Goal: Task Accomplishment & Management: Use online tool/utility

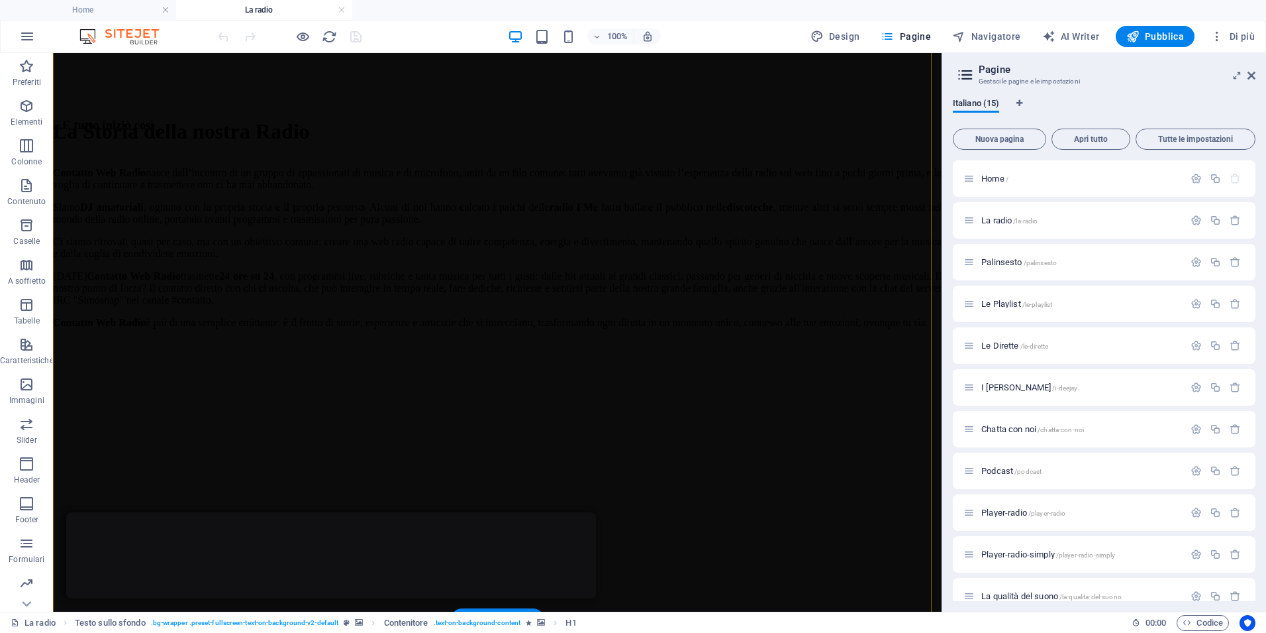
scroll to position [530, 0]
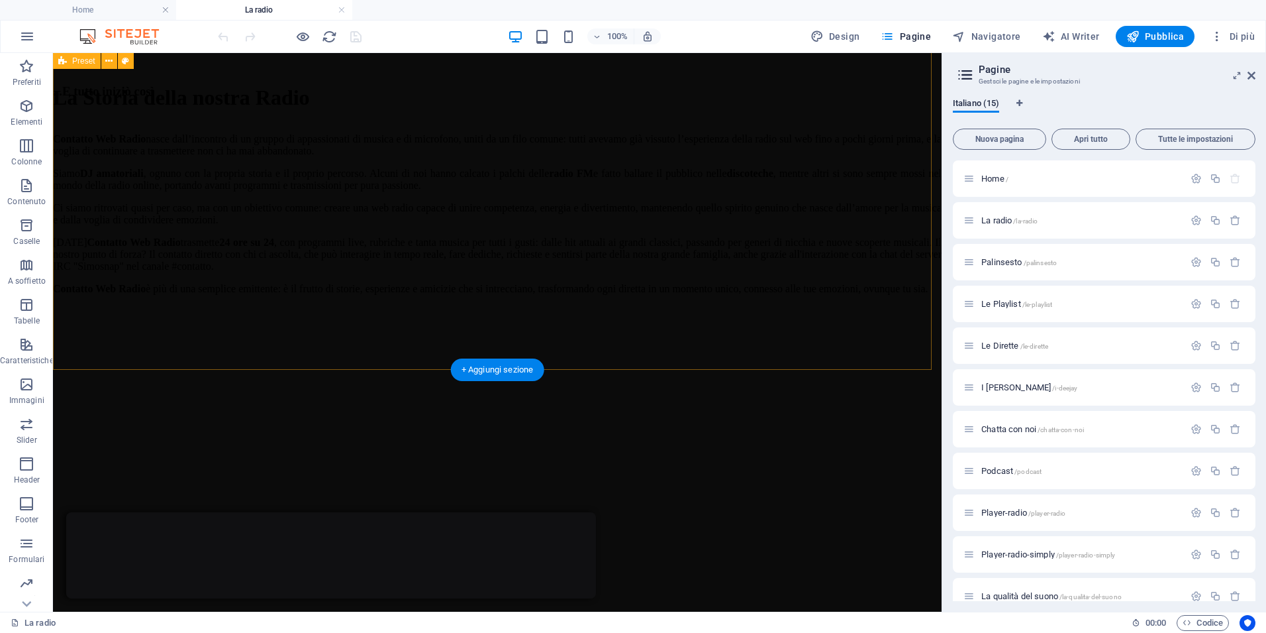
click at [431, 337] on div "...E tutto iniziò così Contatto Web Radio nasce dall’incontro di un gruppo di a…" at bounding box center [497, 481] width 889 height 794
click at [511, 321] on div "...E tutto iniziò così Contatto Web Radio nasce dall’incontro di un gruppo di a…" at bounding box center [497, 481] width 889 height 794
click at [495, 367] on div "+ Aggiungi sezione" at bounding box center [497, 369] width 93 height 23
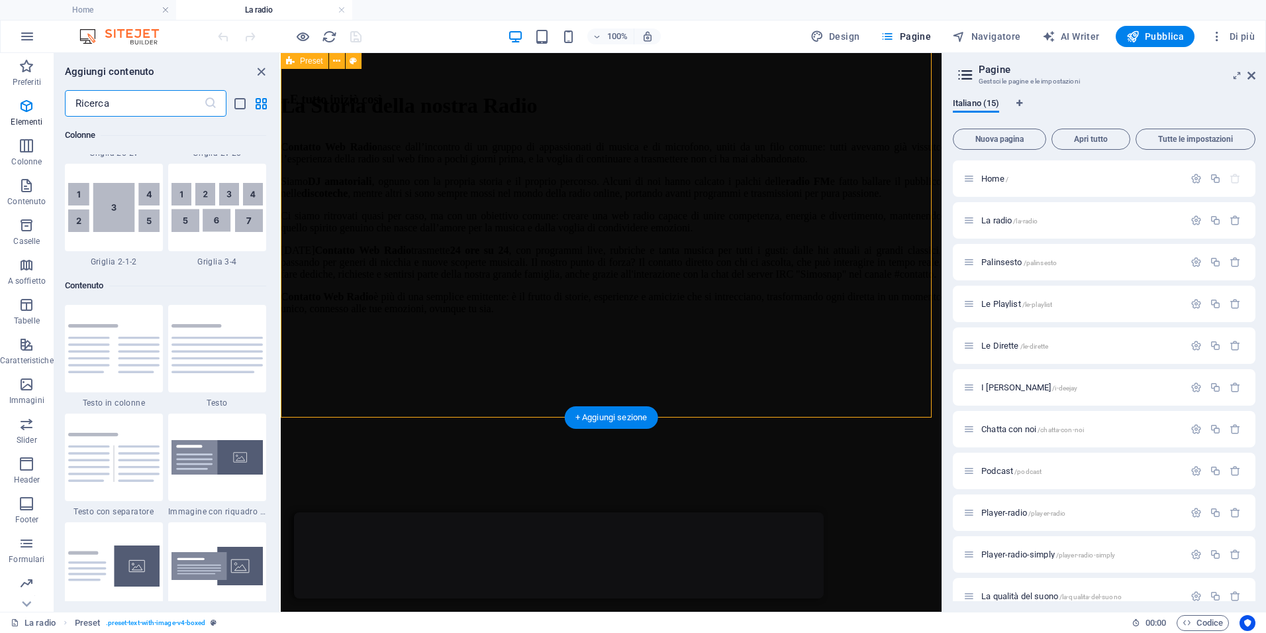
scroll to position [2318, 0]
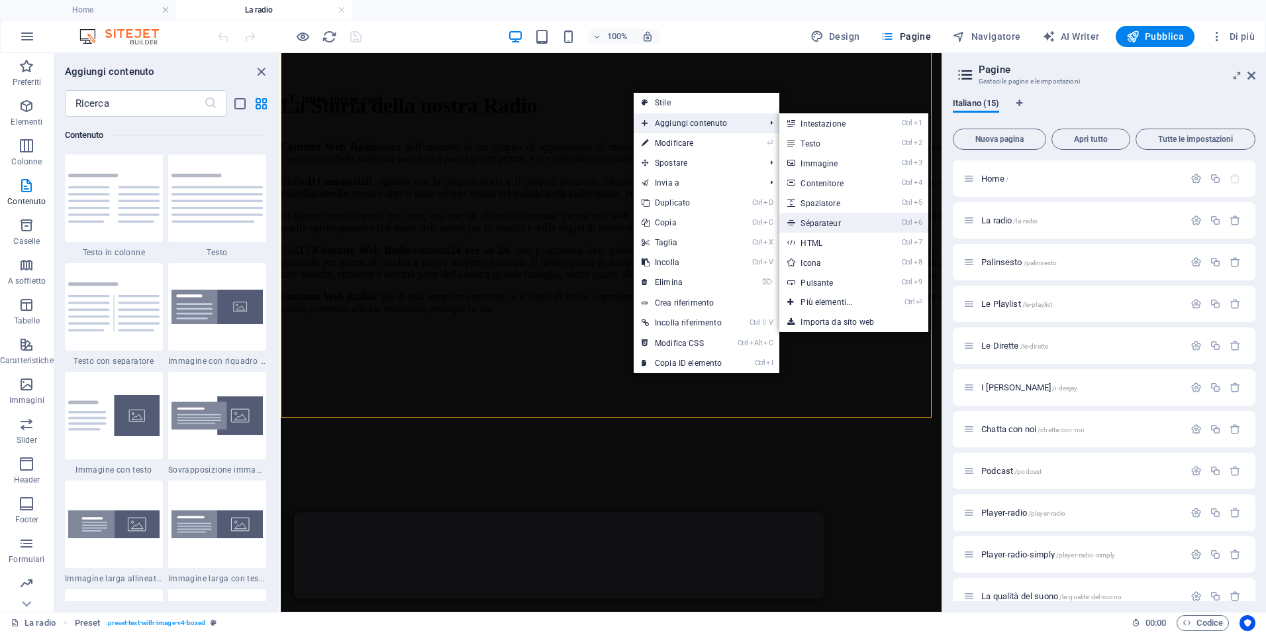
click at [817, 221] on link "Ctrl 6 Séparateur" at bounding box center [829, 223] width 99 height 20
select select "%"
select select "px"
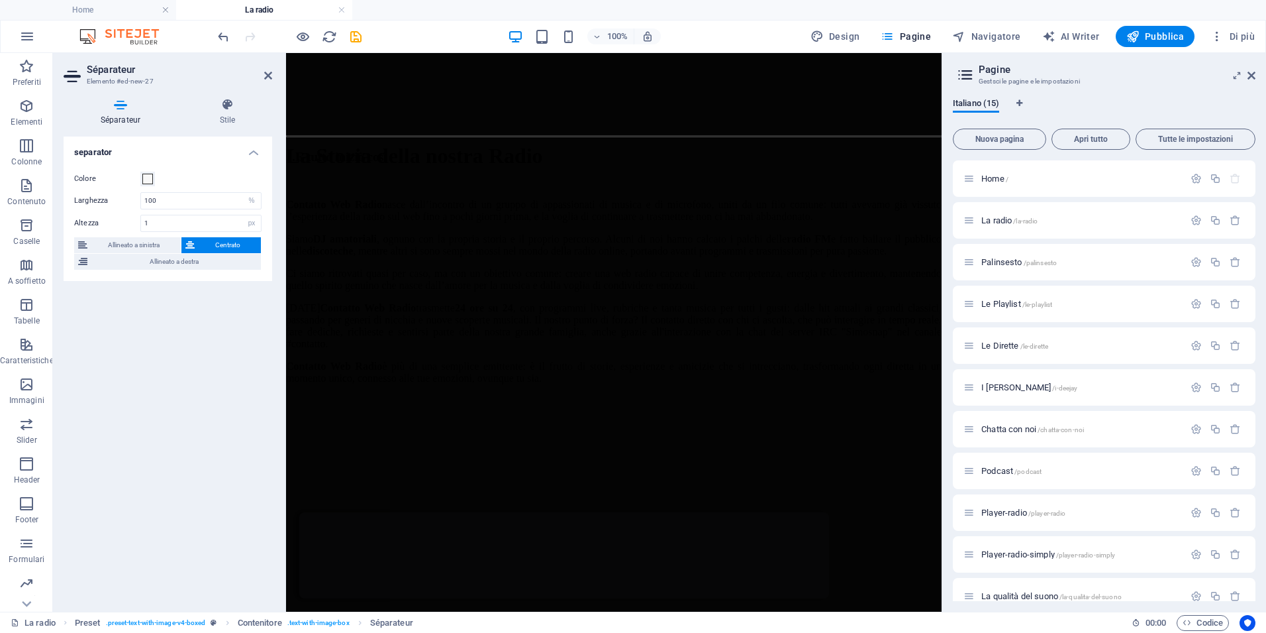
scroll to position [675, 0]
click at [0, 0] on icon at bounding box center [0, 0] width 0 height 0
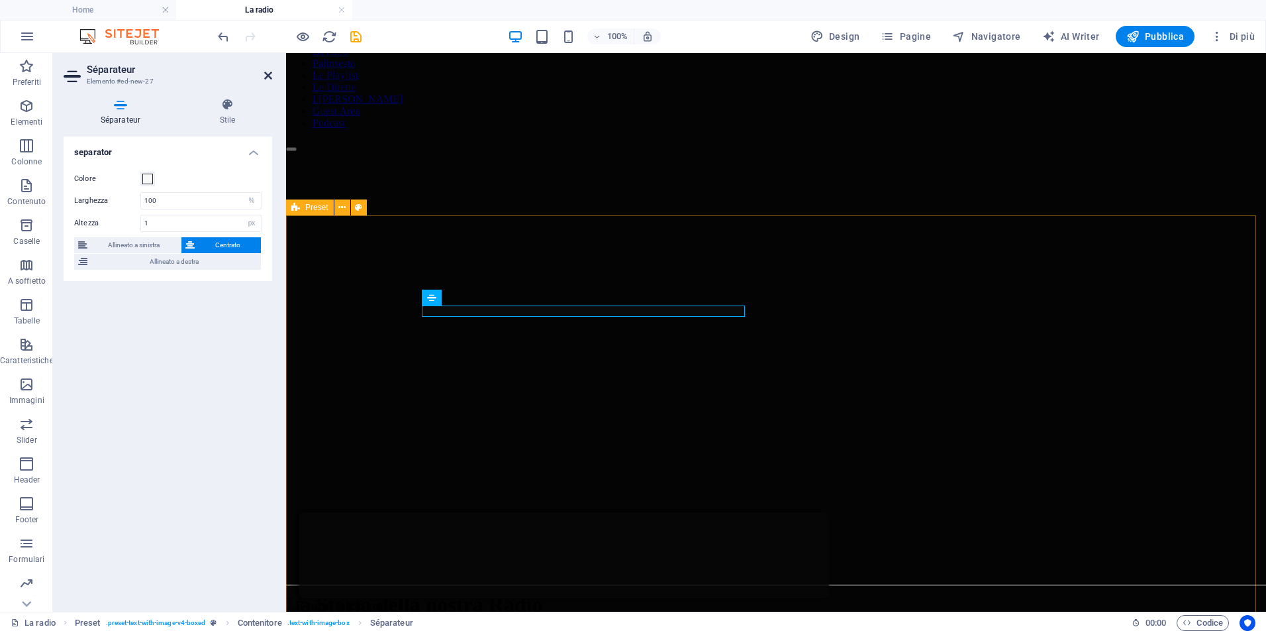
click at [265, 73] on icon at bounding box center [268, 75] width 8 height 11
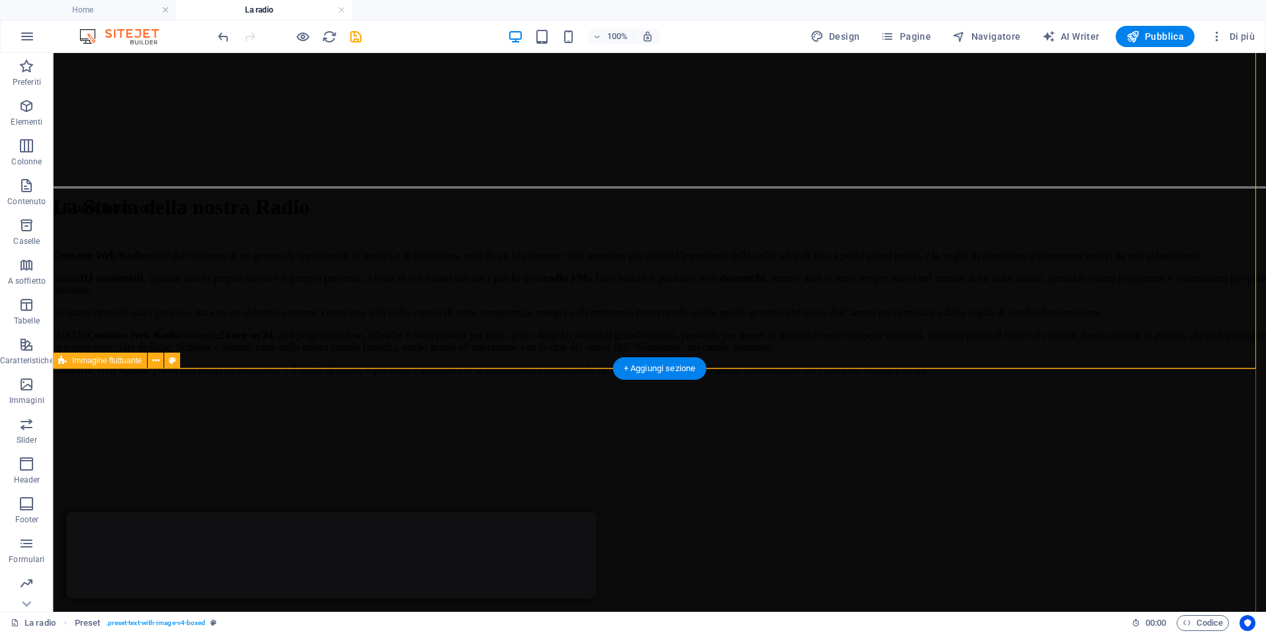
scroll to position [542, 0]
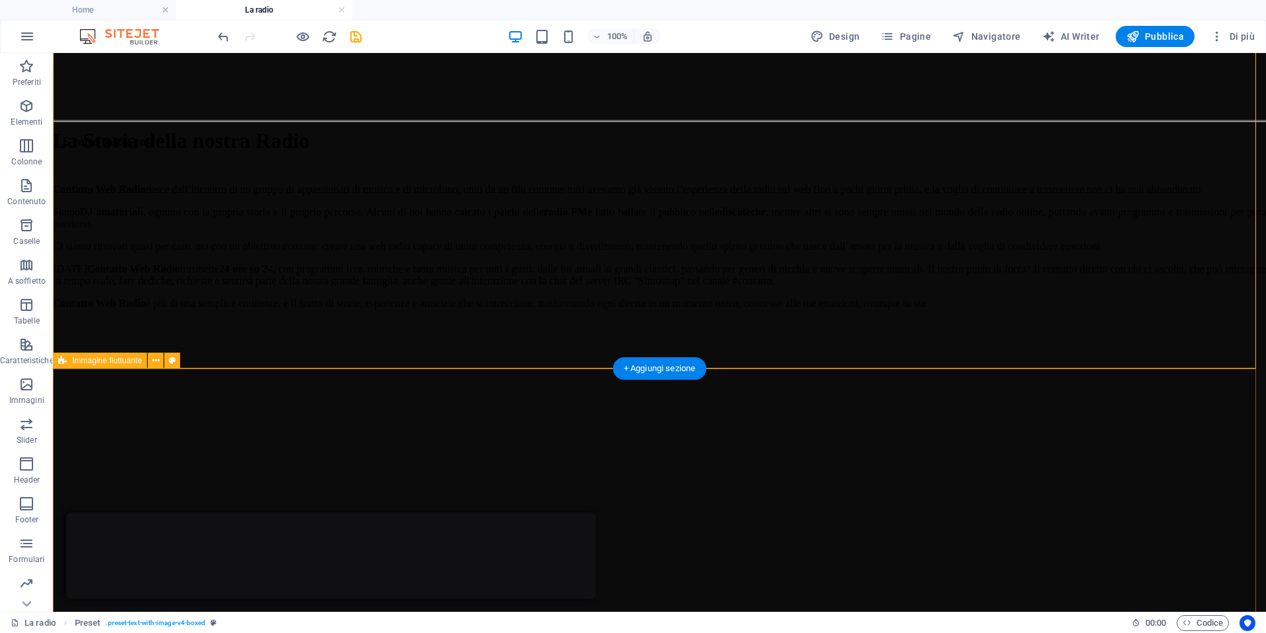
click at [164, 279] on div "...E tutto iniziò così Contatto Web Radio nasce dall’incontro di un gruppo di a…" at bounding box center [659, 512] width 1213 height 784
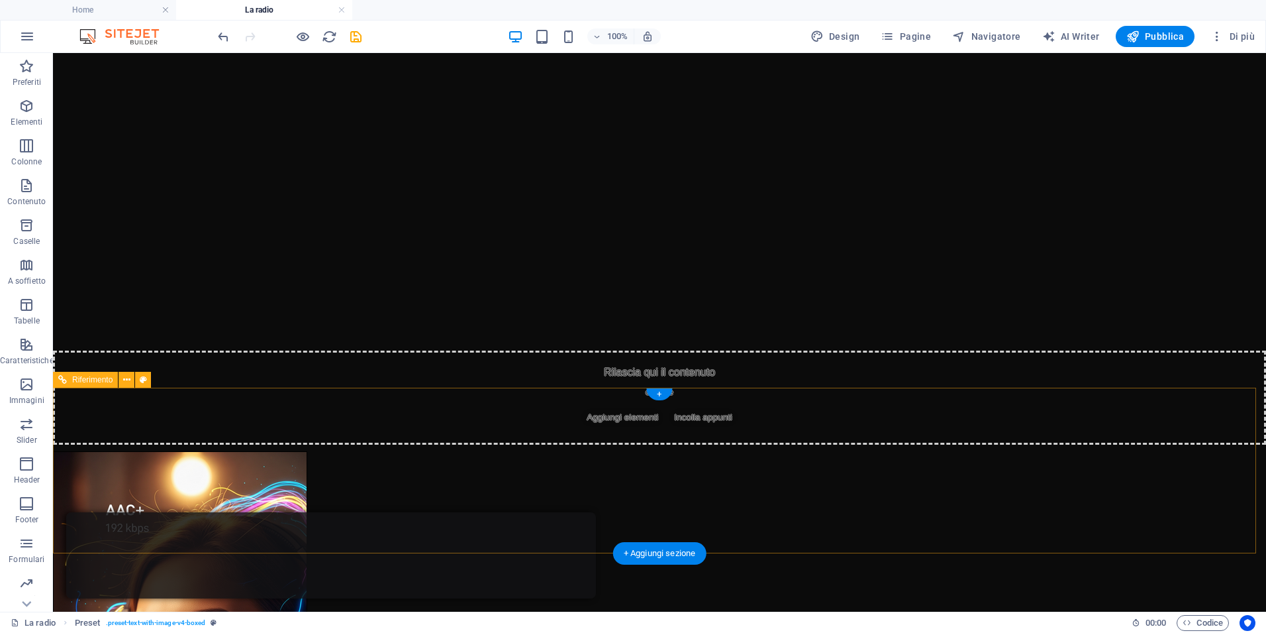
scroll to position [1159, 0]
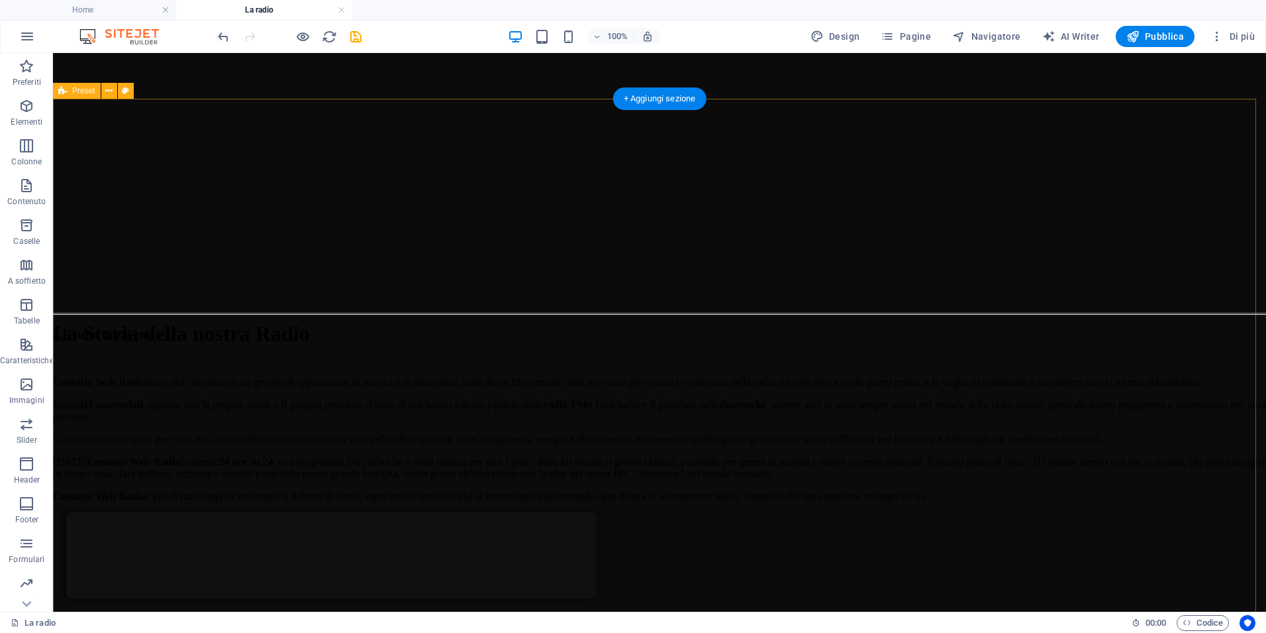
scroll to position [331, 0]
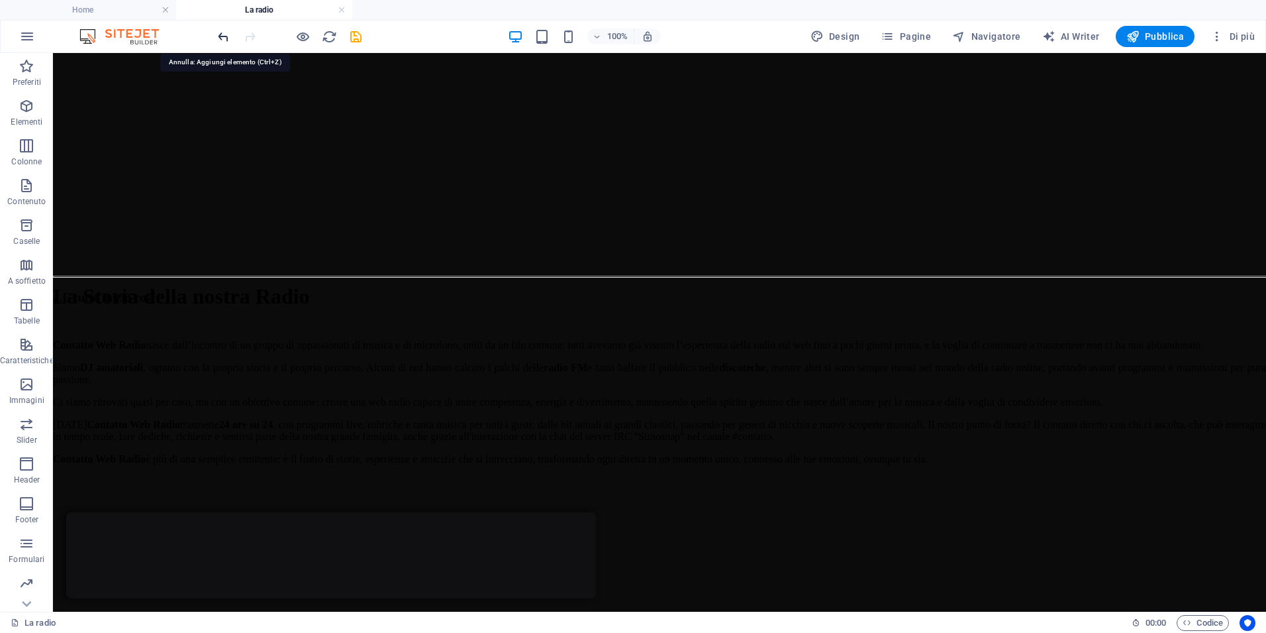
click at [220, 40] on icon "undo" at bounding box center [223, 36] width 15 height 15
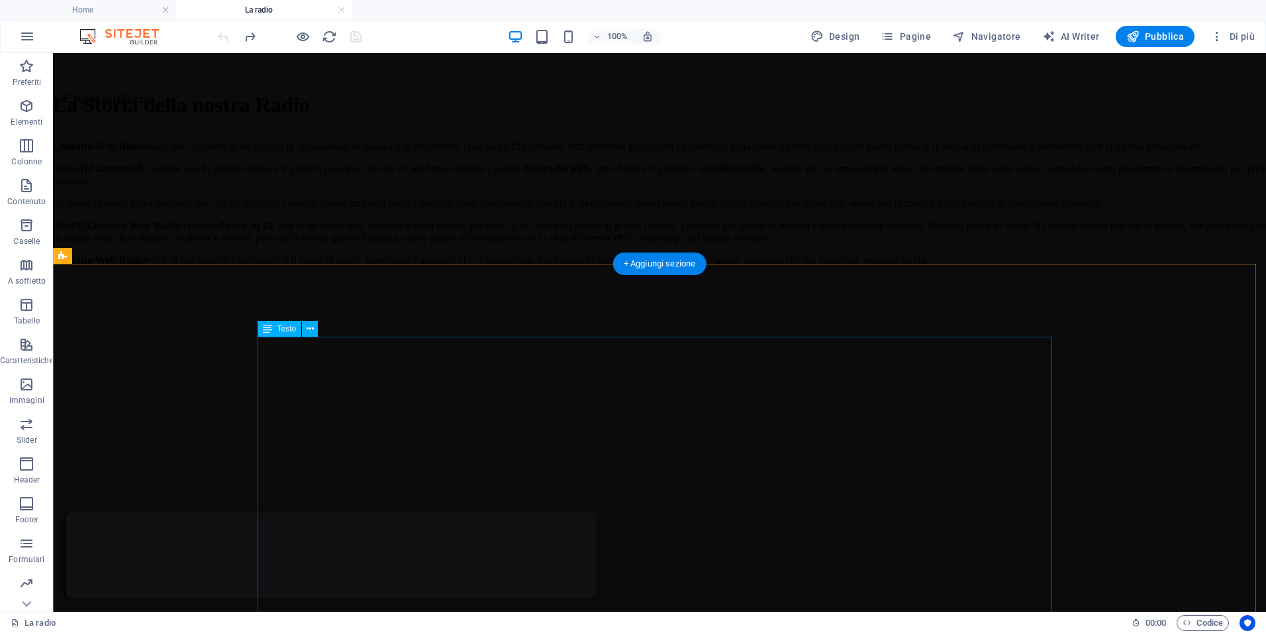
scroll to position [530, 0]
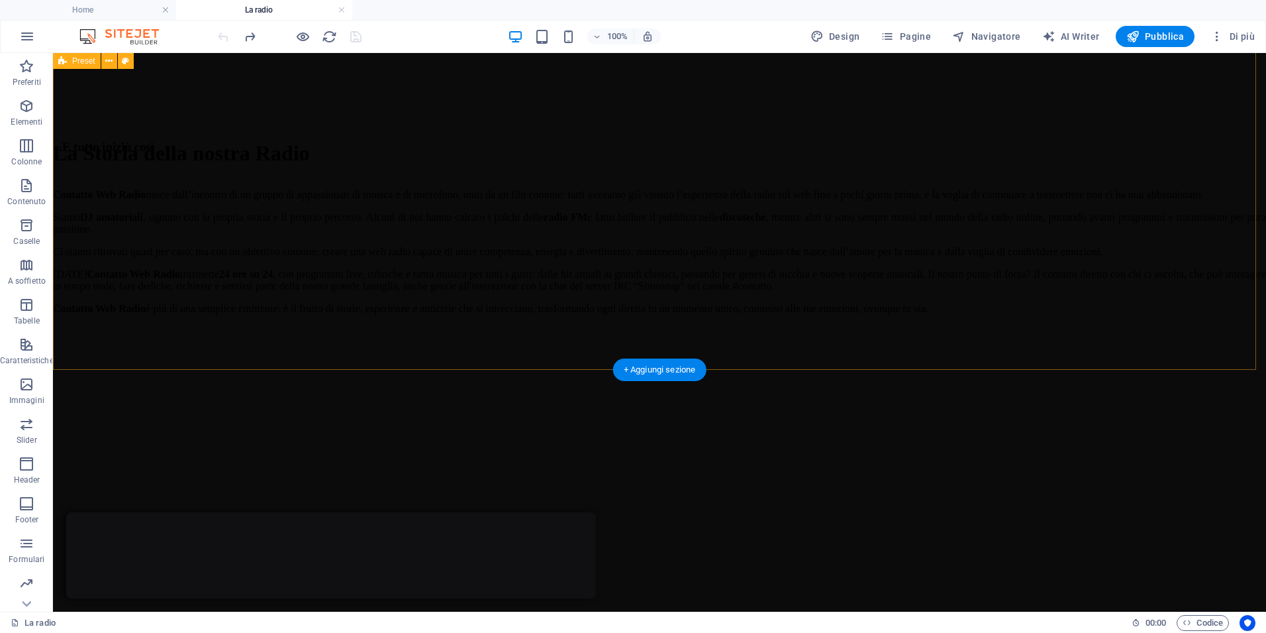
click at [743, 336] on div "...E tutto iniziò così Contatto Web Radio nasce dall’incontro di un gruppo di a…" at bounding box center [659, 519] width 1213 height 758
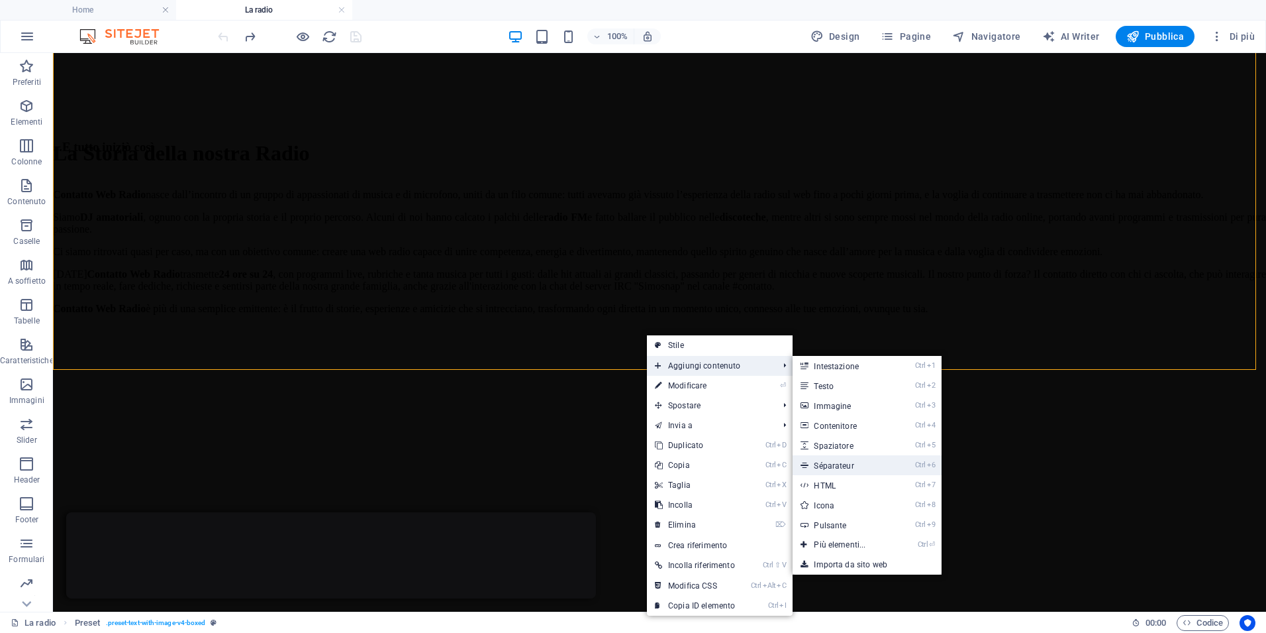
drag, startPoint x: 833, startPoint y: 464, endPoint x: 541, endPoint y: 411, distance: 296.2
click at [833, 464] on link "Ctrl 6 Séparateur" at bounding box center [842, 465] width 99 height 20
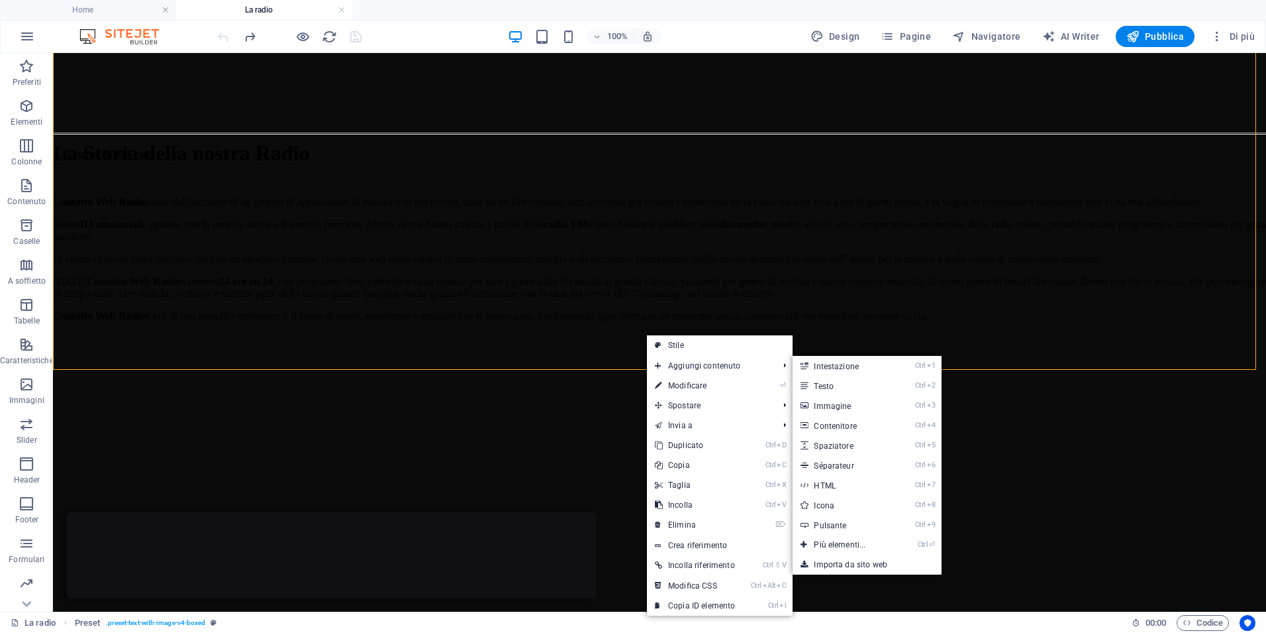
select select "%"
select select "px"
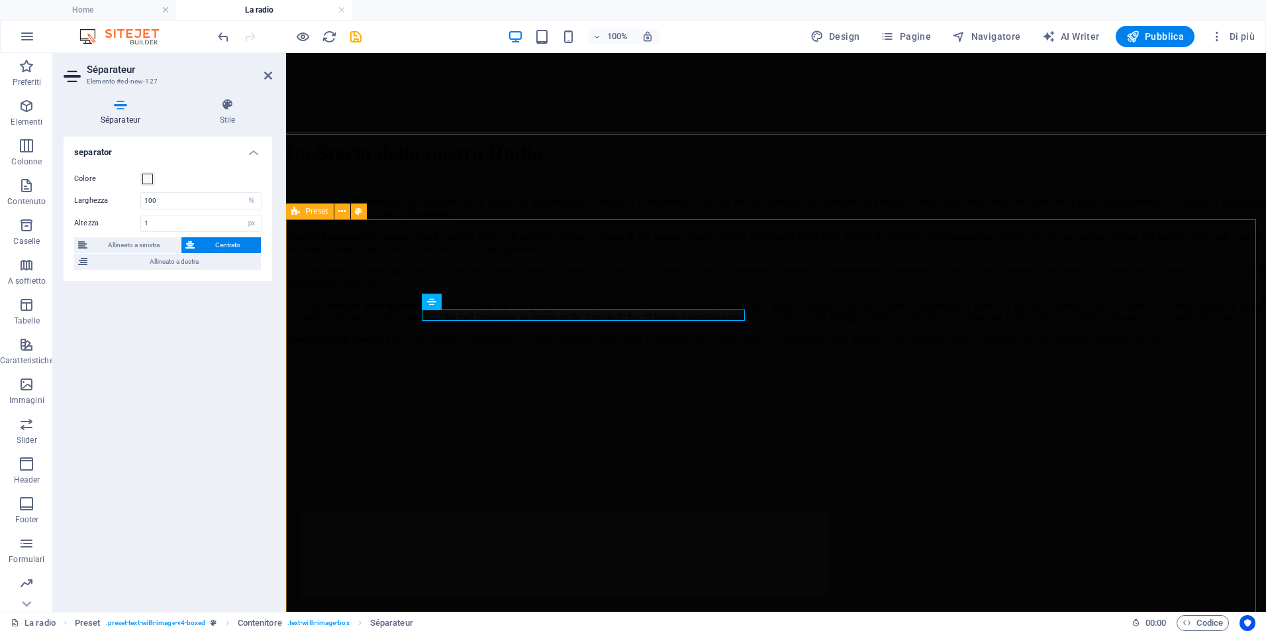
scroll to position [58, 0]
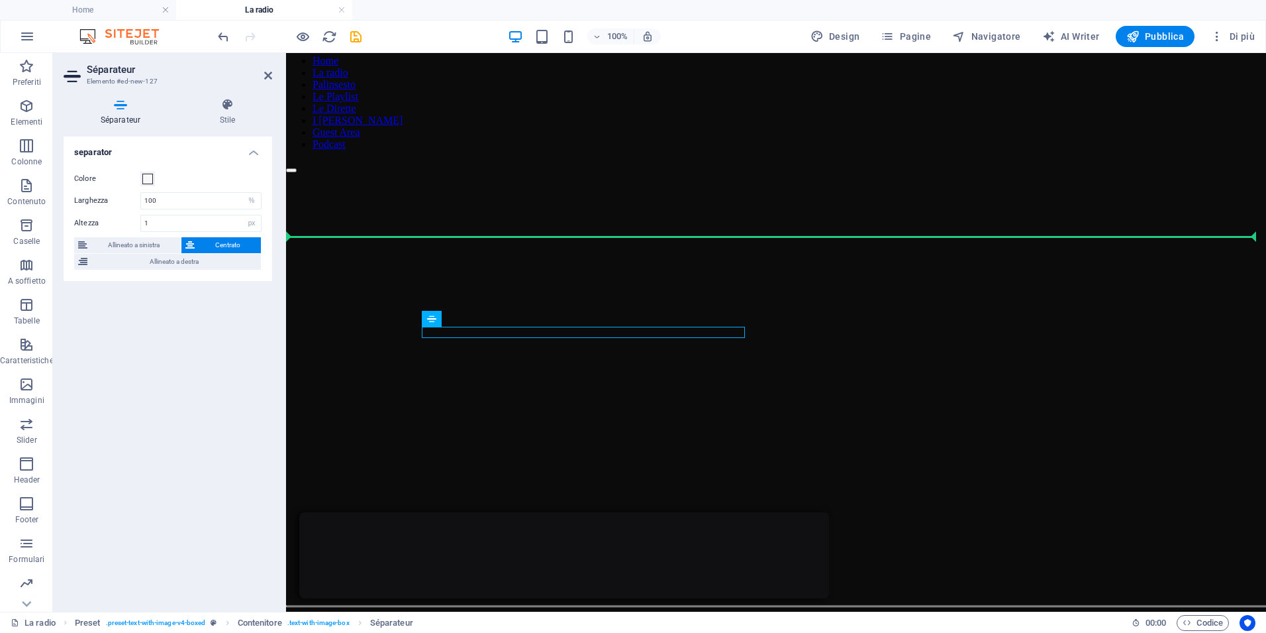
drag, startPoint x: 717, startPoint y: 374, endPoint x: 433, endPoint y: 265, distance: 303.6
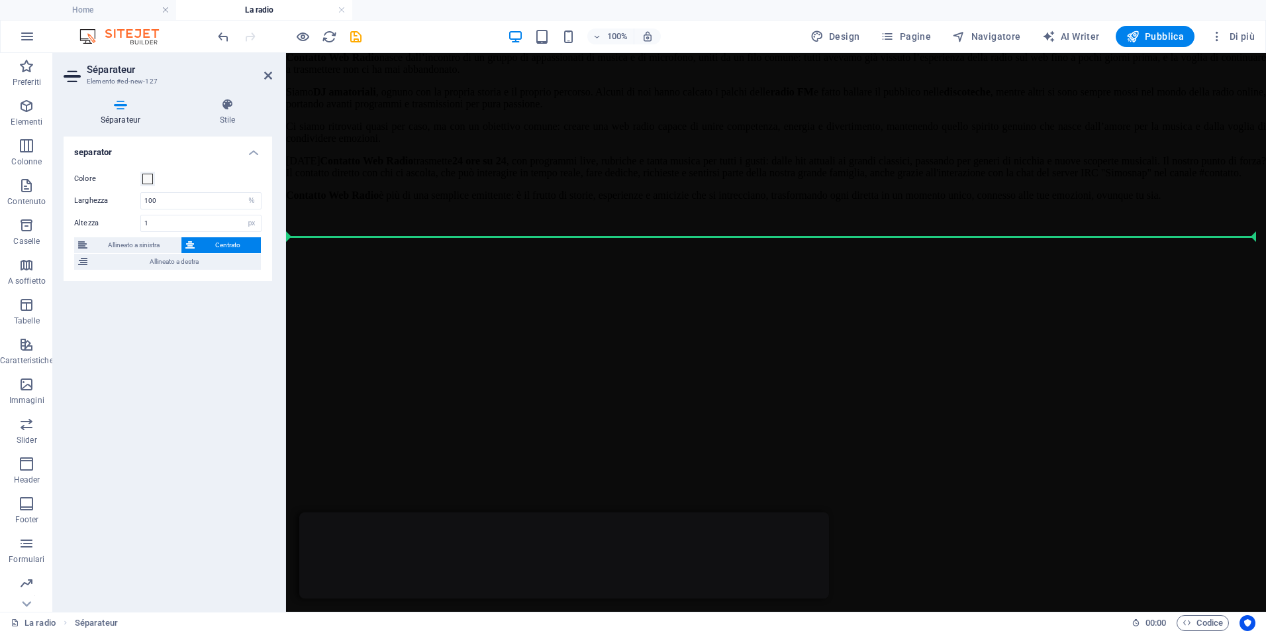
drag, startPoint x: 578, startPoint y: 286, endPoint x: 325, endPoint y: 234, distance: 257.6
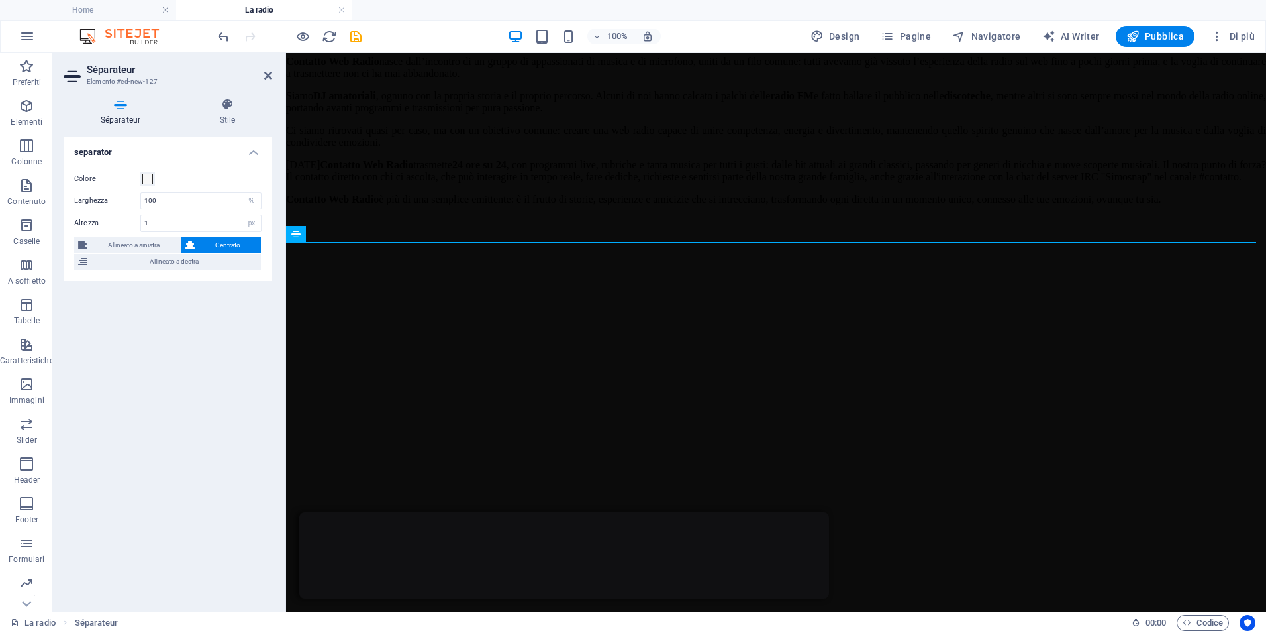
click at [613, 208] on div "...E tutto iniziò così Contatto Web Radio nasce dall’incontro di un gruppo di a…" at bounding box center [776, 398] width 980 height 782
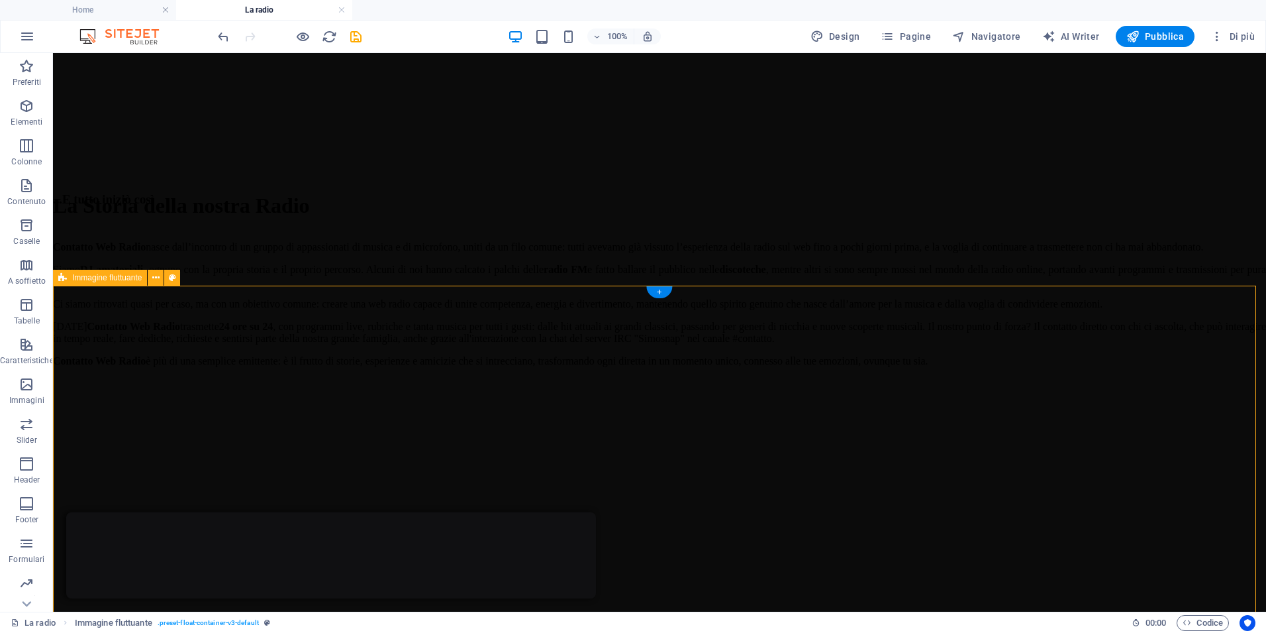
scroll to position [464, 0]
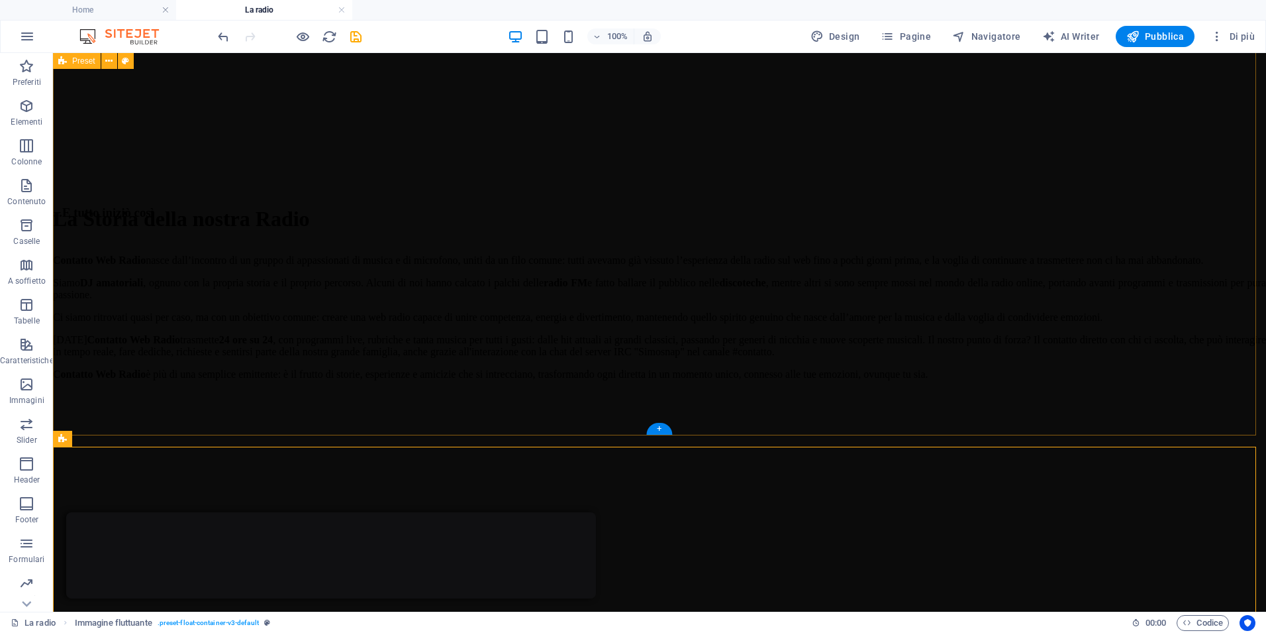
drag, startPoint x: 847, startPoint y: 383, endPoint x: 869, endPoint y: 388, distance: 22.5
click at [847, 384] on div "...E tutto iniziò così Contatto Web Radio nasce dall’incontro di un gruppo di a…" at bounding box center [659, 584] width 1213 height 758
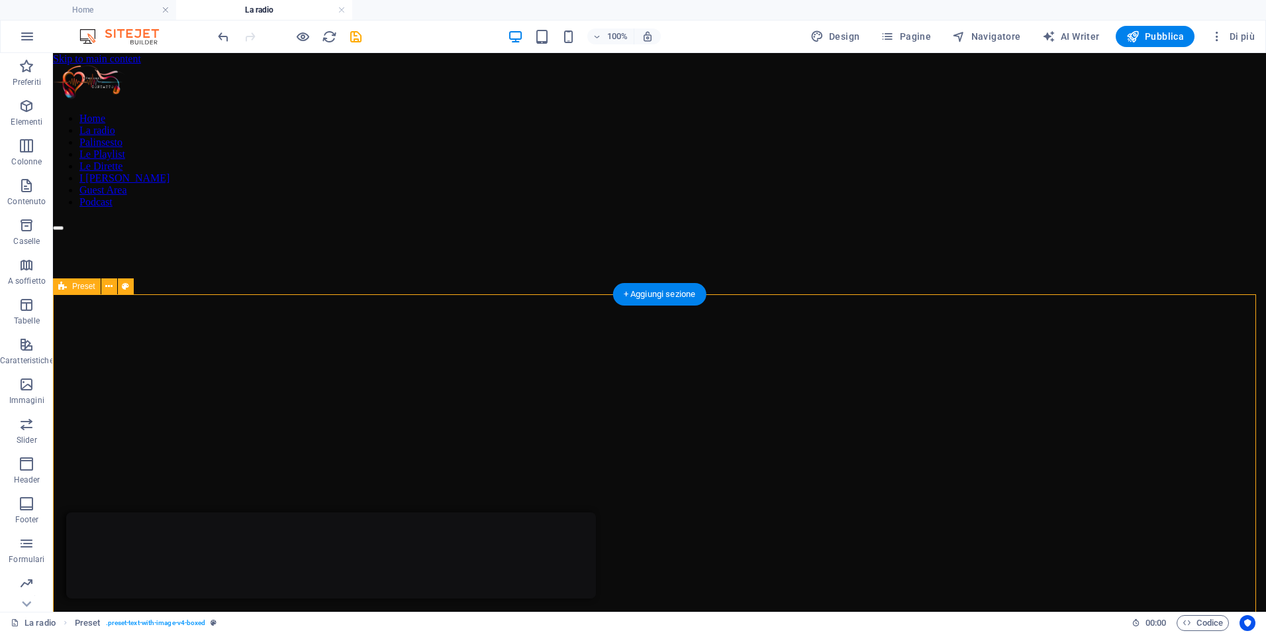
scroll to position [265, 0]
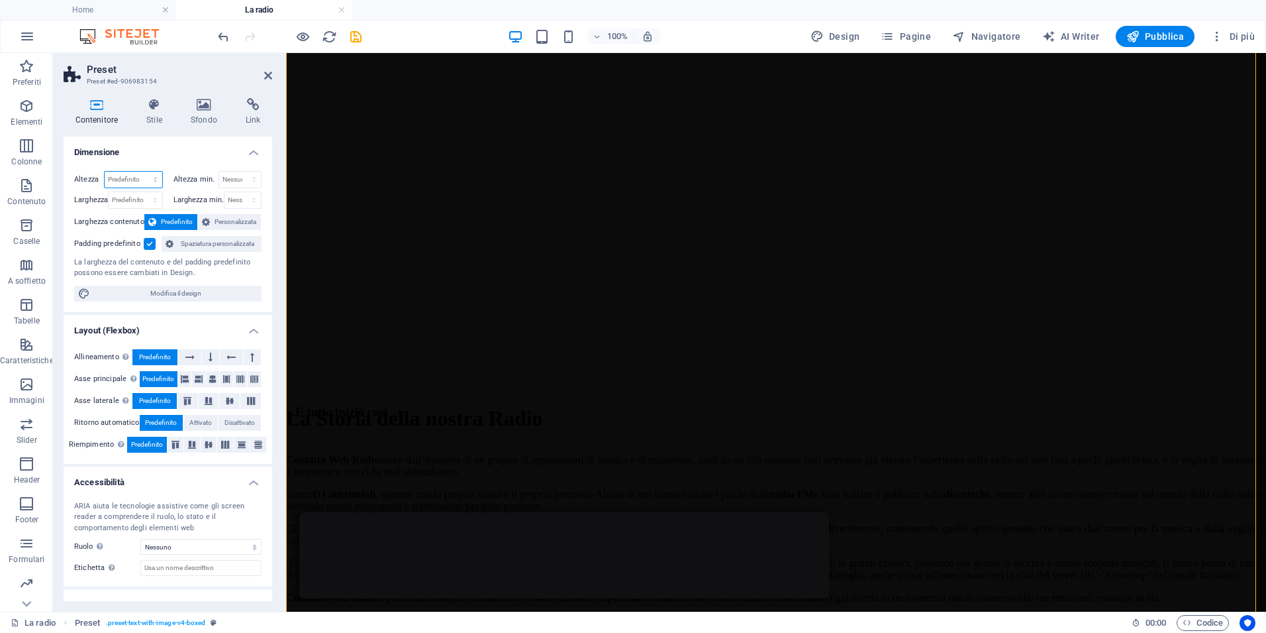
click at [120, 175] on select "Predefinito px rem % vh vw" at bounding box center [134, 180] width 58 height 16
select select "px"
click at [142, 172] on select "Predefinito px rem % vh vw" at bounding box center [134, 180] width 58 height 16
drag, startPoint x: 132, startPoint y: 178, endPoint x: 26, endPoint y: 183, distance: 106.8
click at [27, 180] on section "Preferiti Elementi Colonne Contenuto Caselle A soffietto Tabelle Caratteristich…" at bounding box center [633, 332] width 1266 height 558
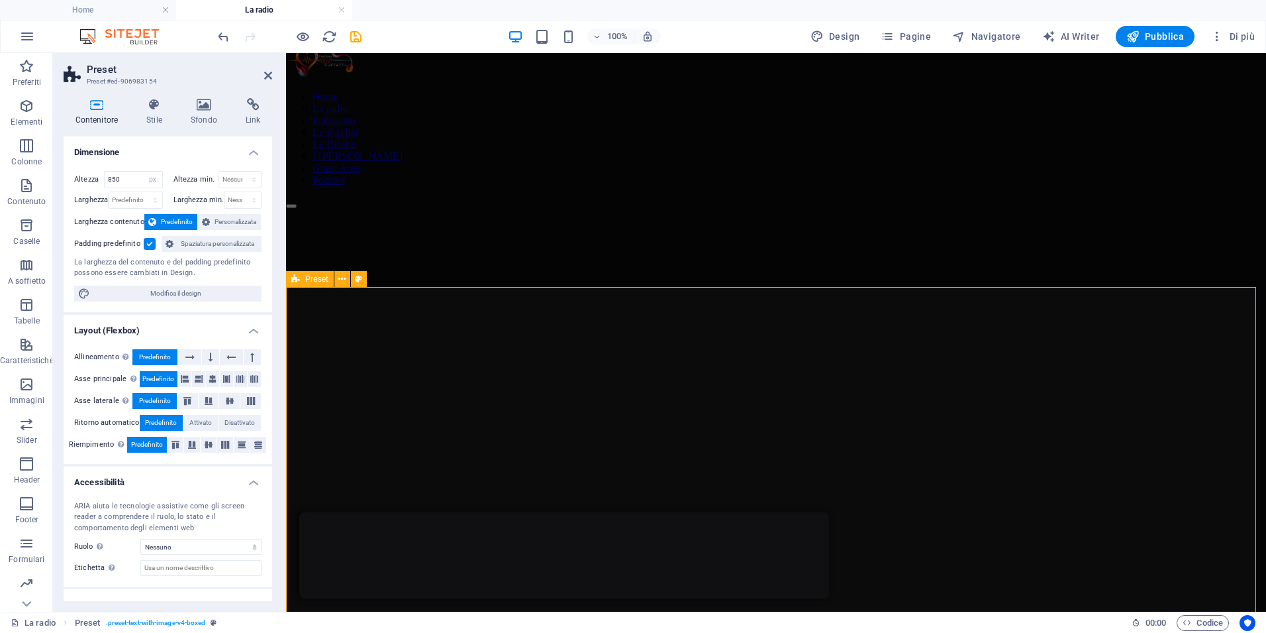
scroll to position [0, 0]
drag, startPoint x: 127, startPoint y: 183, endPoint x: 40, endPoint y: 178, distance: 87.6
click at [55, 178] on div "Contenitore Stile Sfondo Link Dimensione Altezza 850 Predefinito px rem % vh vw…" at bounding box center [168, 349] width 230 height 524
type input "800"
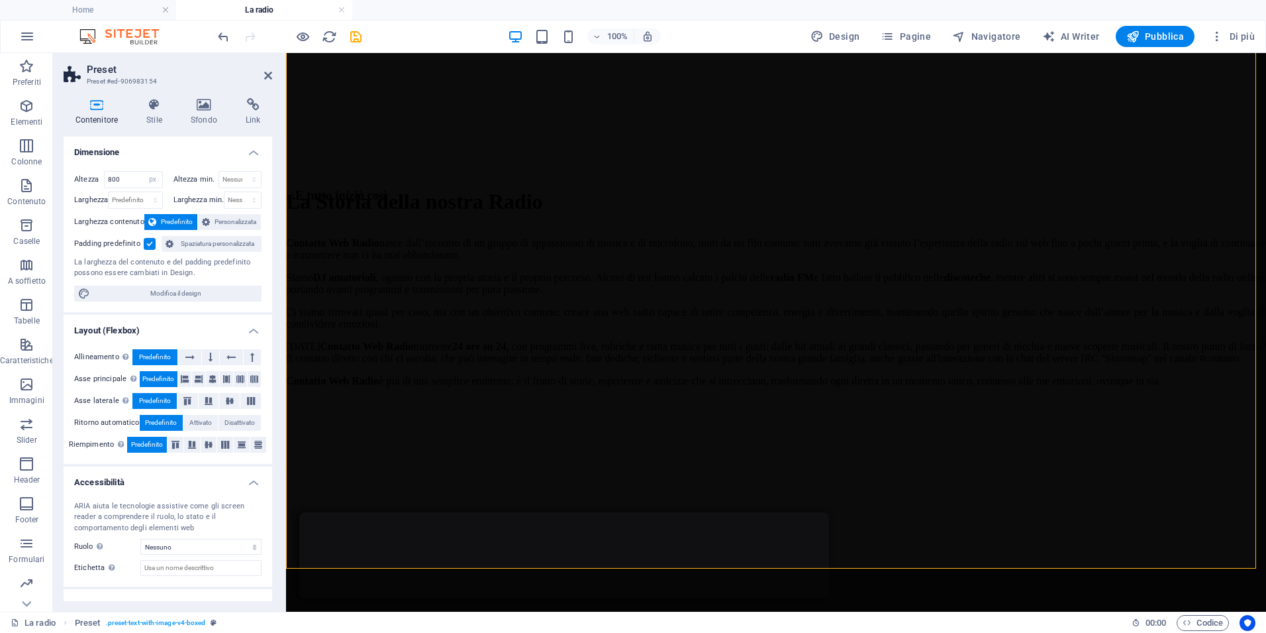
scroll to position [530, 0]
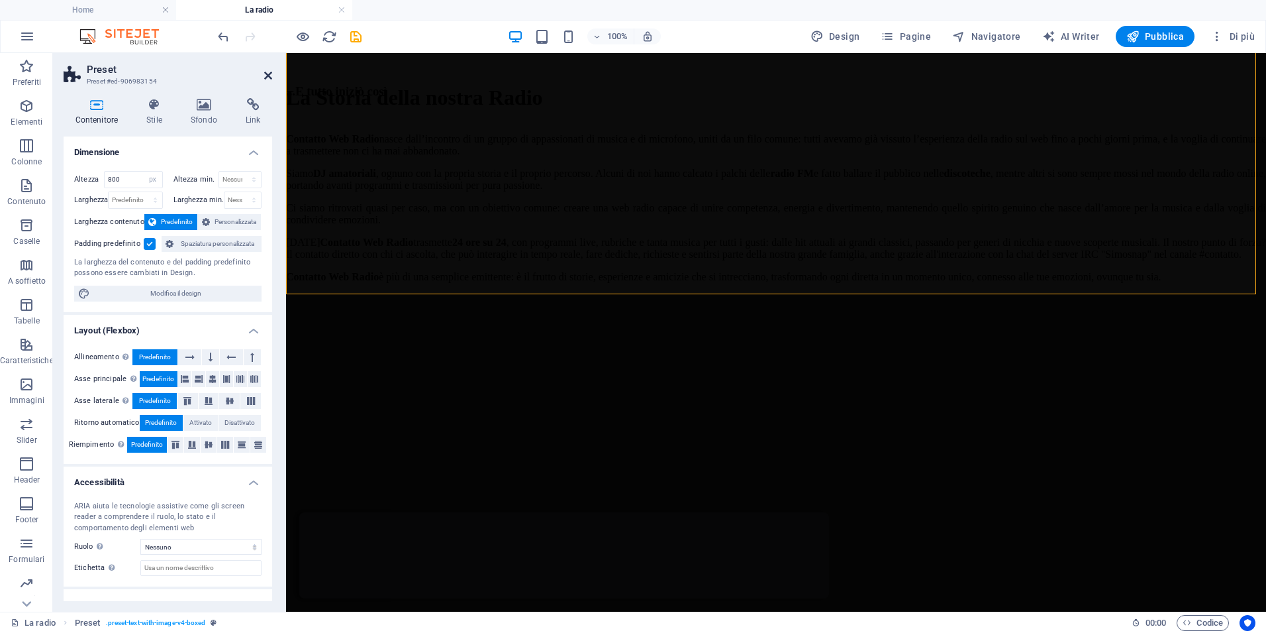
click at [269, 74] on icon at bounding box center [268, 75] width 8 height 11
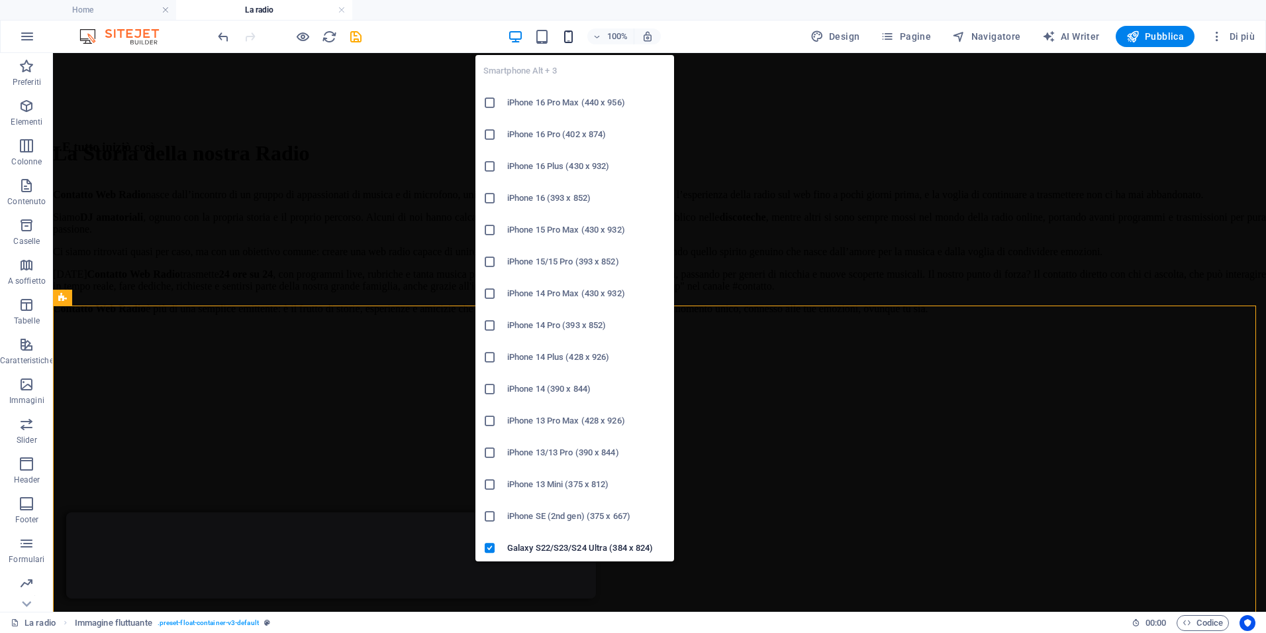
click at [570, 36] on icon "button" at bounding box center [568, 36] width 15 height 15
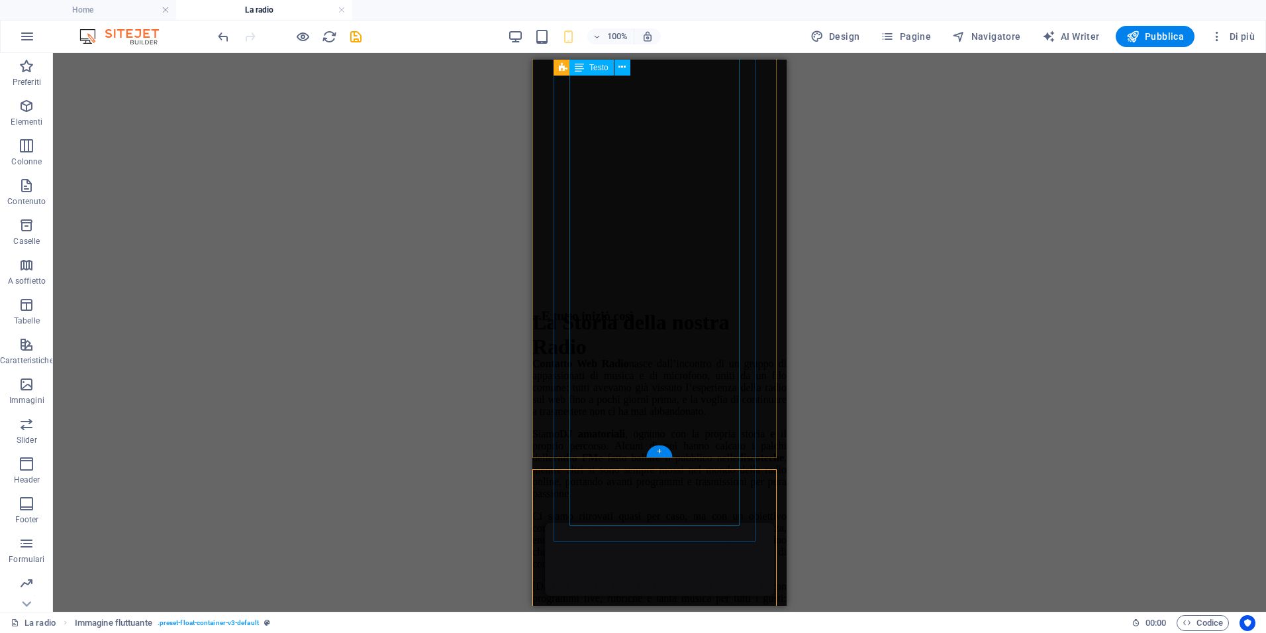
scroll to position [397, 0]
click at [221, 36] on icon "undo" at bounding box center [223, 36] width 15 height 15
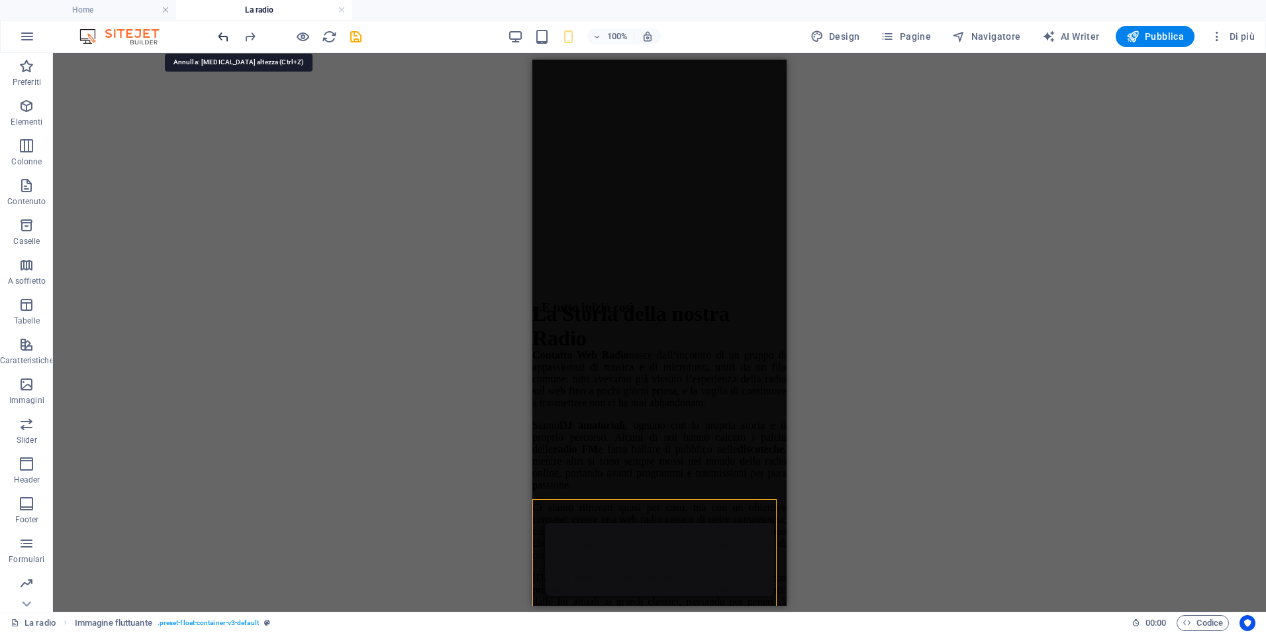
click at [222, 36] on icon "undo" at bounding box center [223, 36] width 15 height 15
click at [223, 36] on icon "undo" at bounding box center [223, 36] width 15 height 15
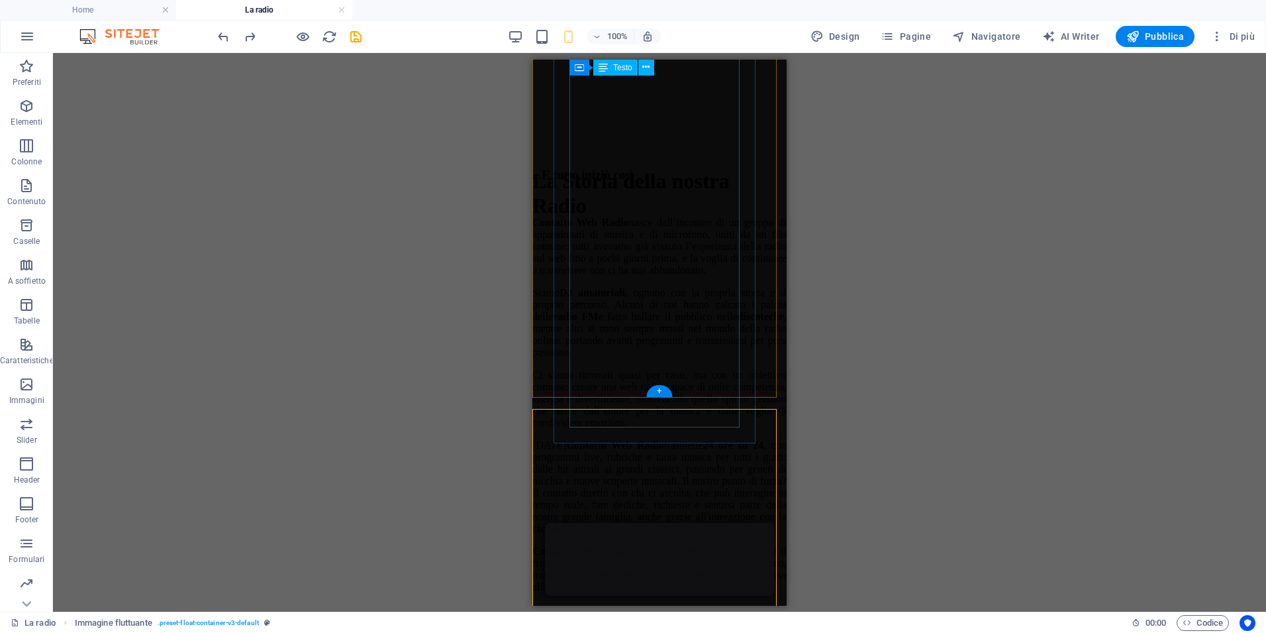
scroll to position [596, 0]
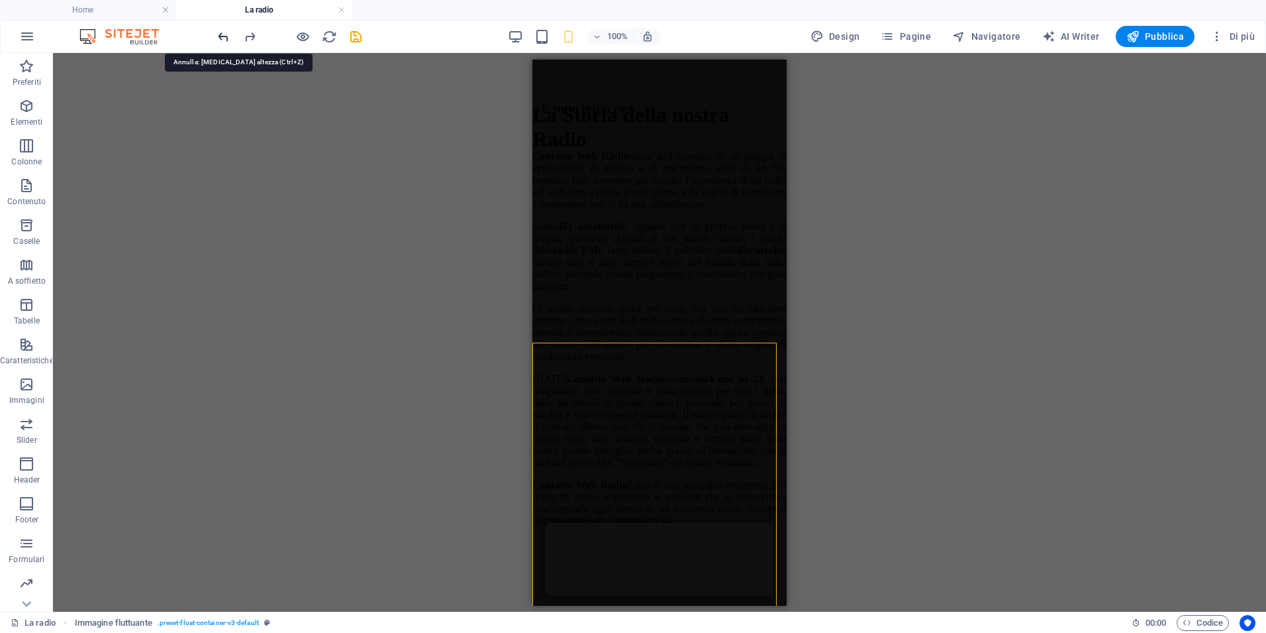
click at [226, 36] on icon "undo" at bounding box center [223, 36] width 15 height 15
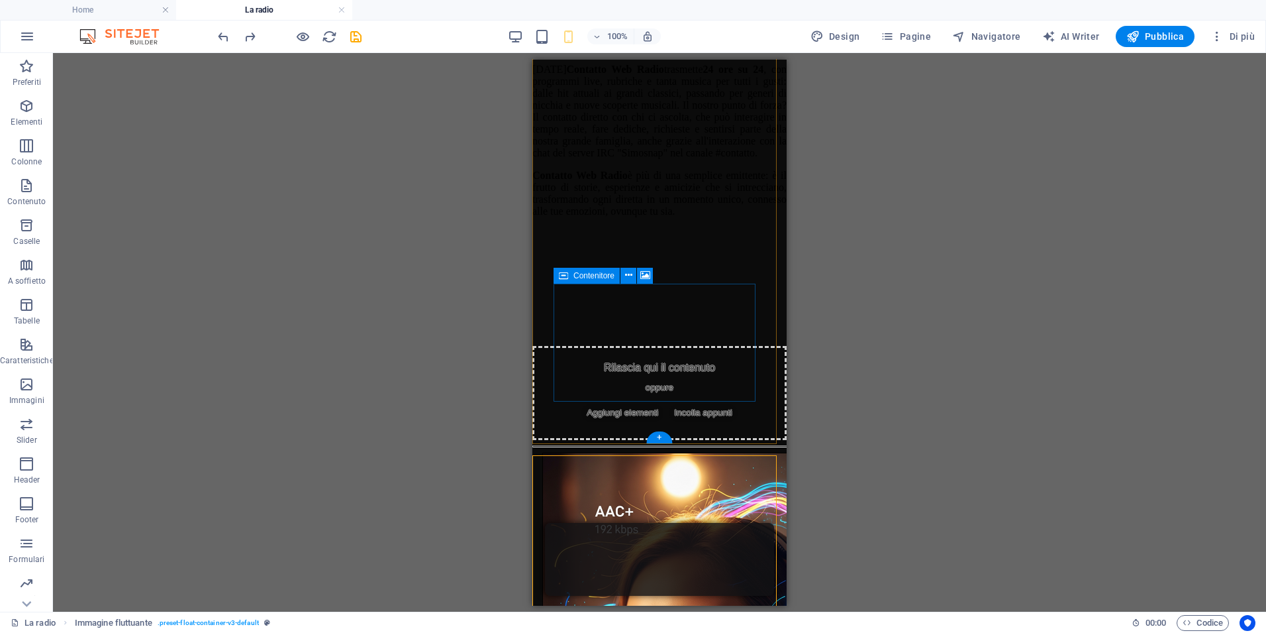
scroll to position [927, 0]
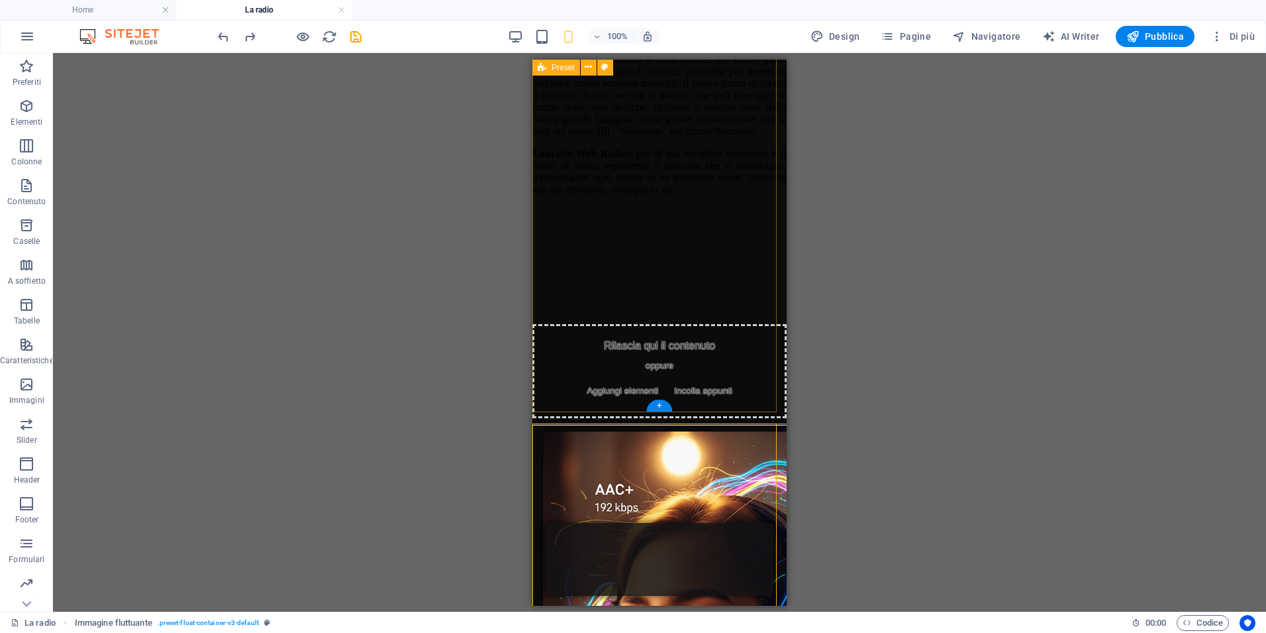
click at [557, 383] on div "...E tutto iniziò così Contatto Web Radio nasce dall’incontro di un gruppo di a…" at bounding box center [660, 93] width 254 height 648
click at [554, 385] on div "...E tutto iniziò così Contatto Web Radio nasce dall’incontro di un gruppo di a…" at bounding box center [660, 93] width 254 height 648
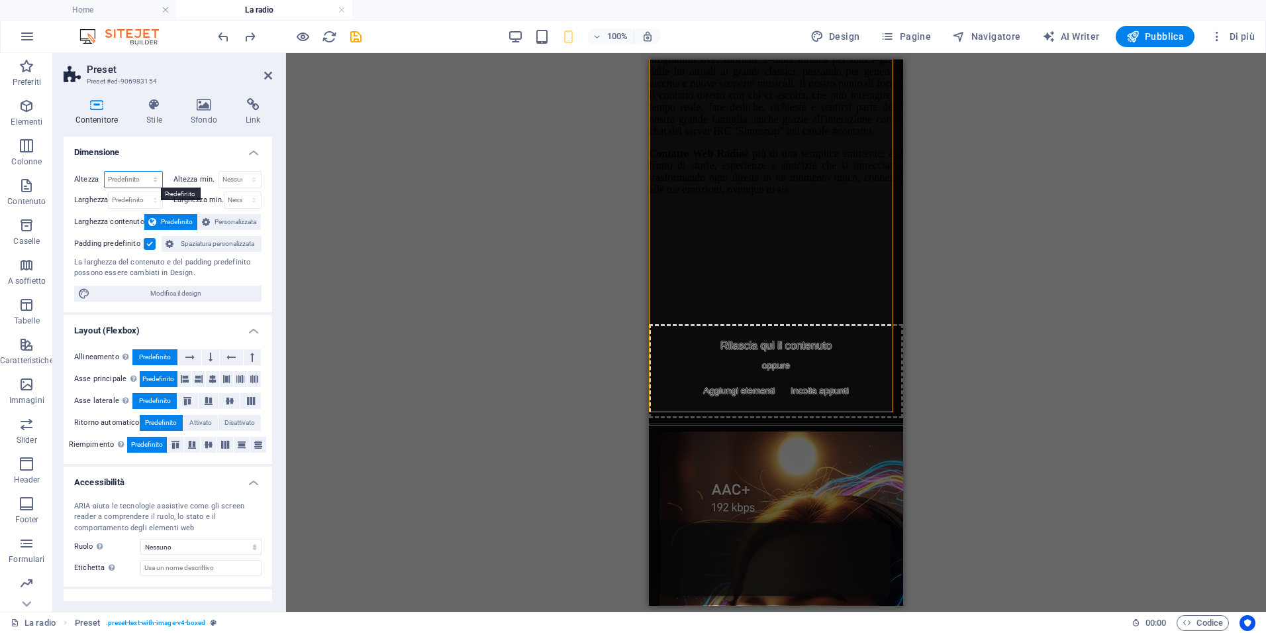
click at [133, 183] on select "Predefinito px rem % vh vw" at bounding box center [134, 180] width 58 height 16
select select "px"
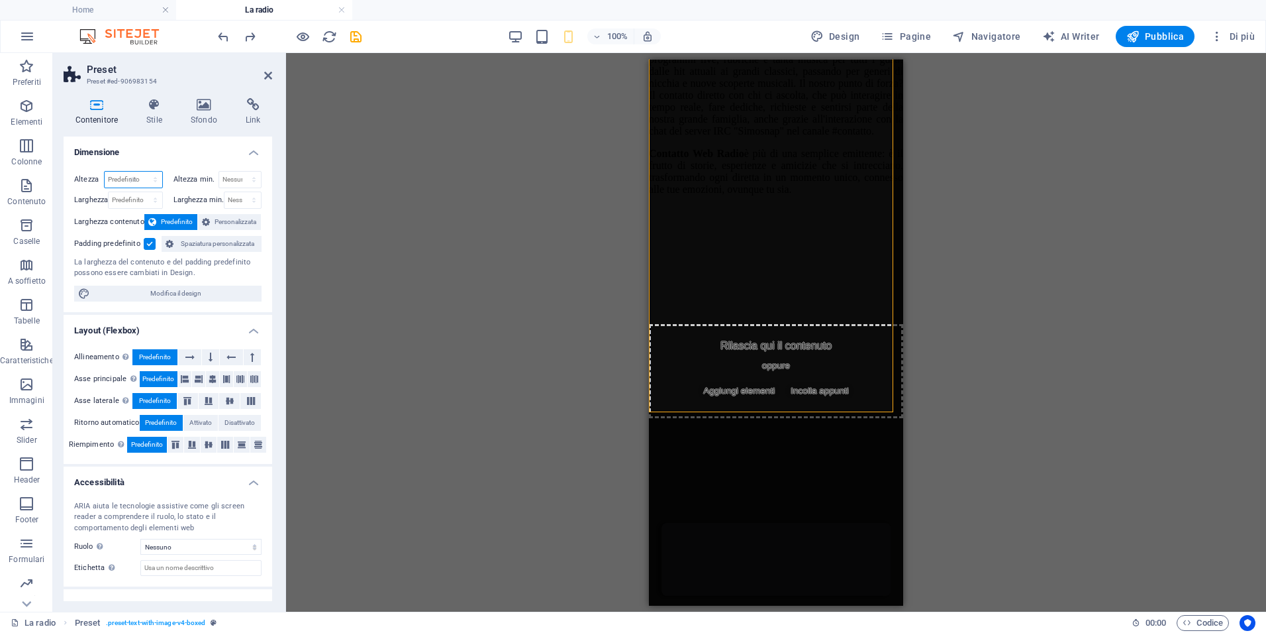
click at [142, 172] on select "Predefinito px rem % vh vw" at bounding box center [134, 180] width 58 height 16
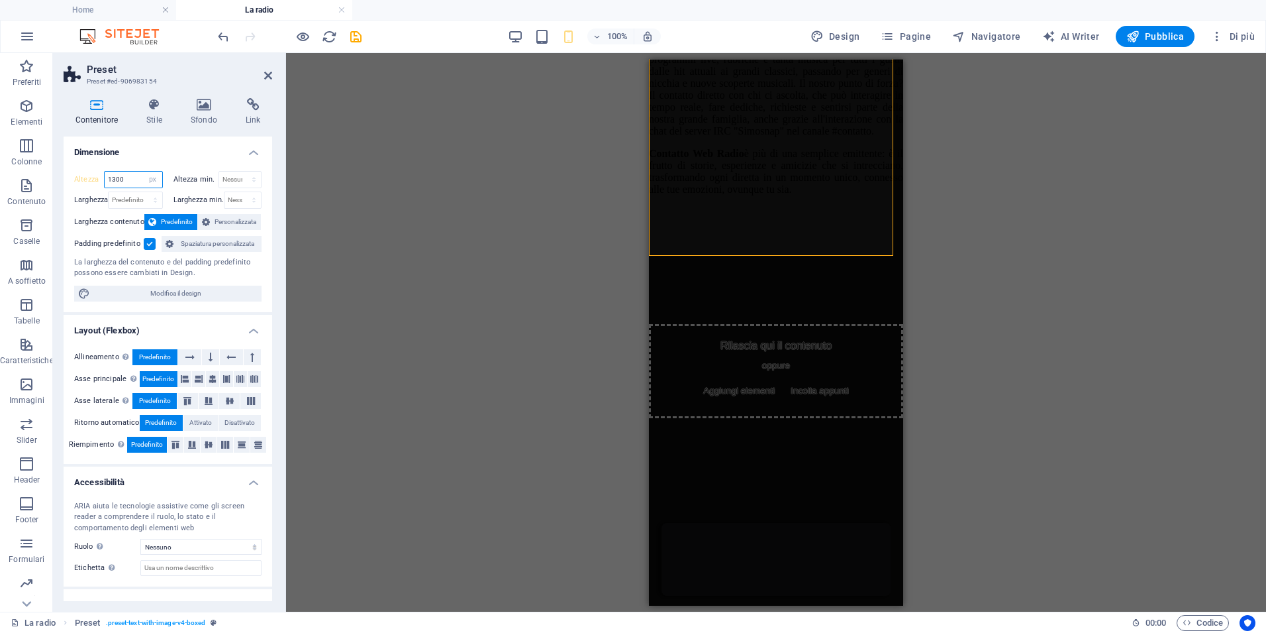
click at [117, 177] on input "1300" at bounding box center [134, 180] width 58 height 16
drag, startPoint x: 118, startPoint y: 178, endPoint x: 60, endPoint y: 167, distance: 59.2
click at [60, 167] on div "Contenitore Stile Sfondo Link Dimensione Altezza 1350 Predefinito px rem % vh v…" at bounding box center [168, 349] width 230 height 524
drag, startPoint x: 132, startPoint y: 182, endPoint x: 82, endPoint y: 171, distance: 50.9
click at [82, 171] on div "Altezza 1400 Predefinito px rem % vh vw" at bounding box center [118, 179] width 89 height 17
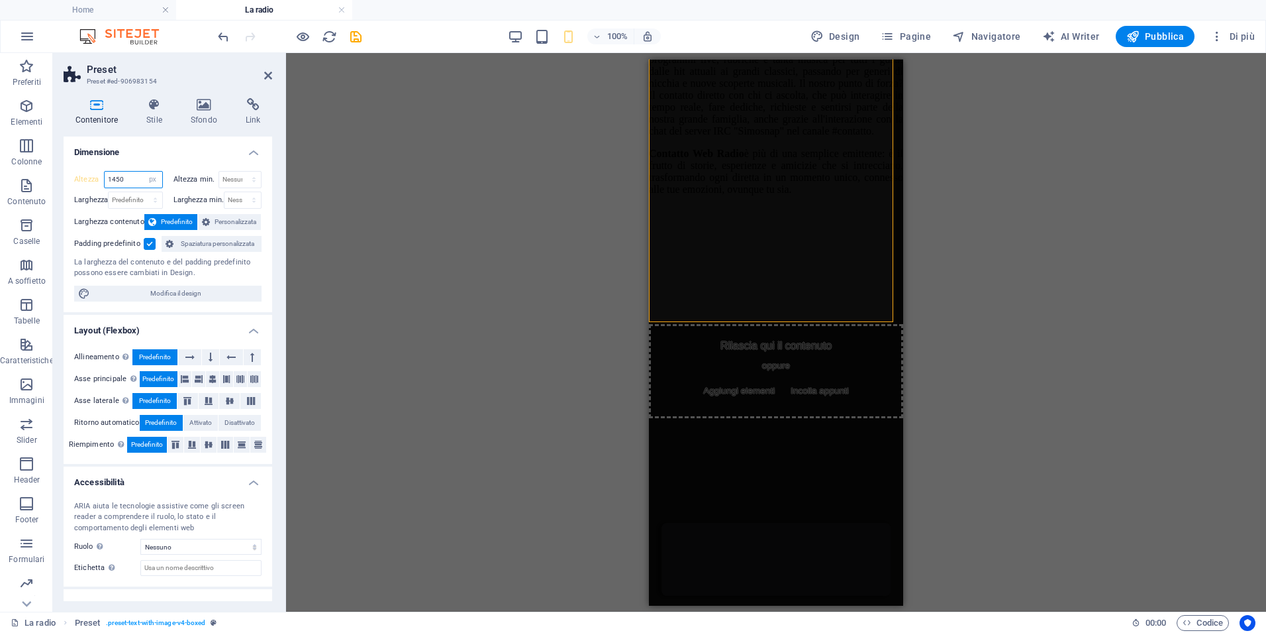
type input "1450"
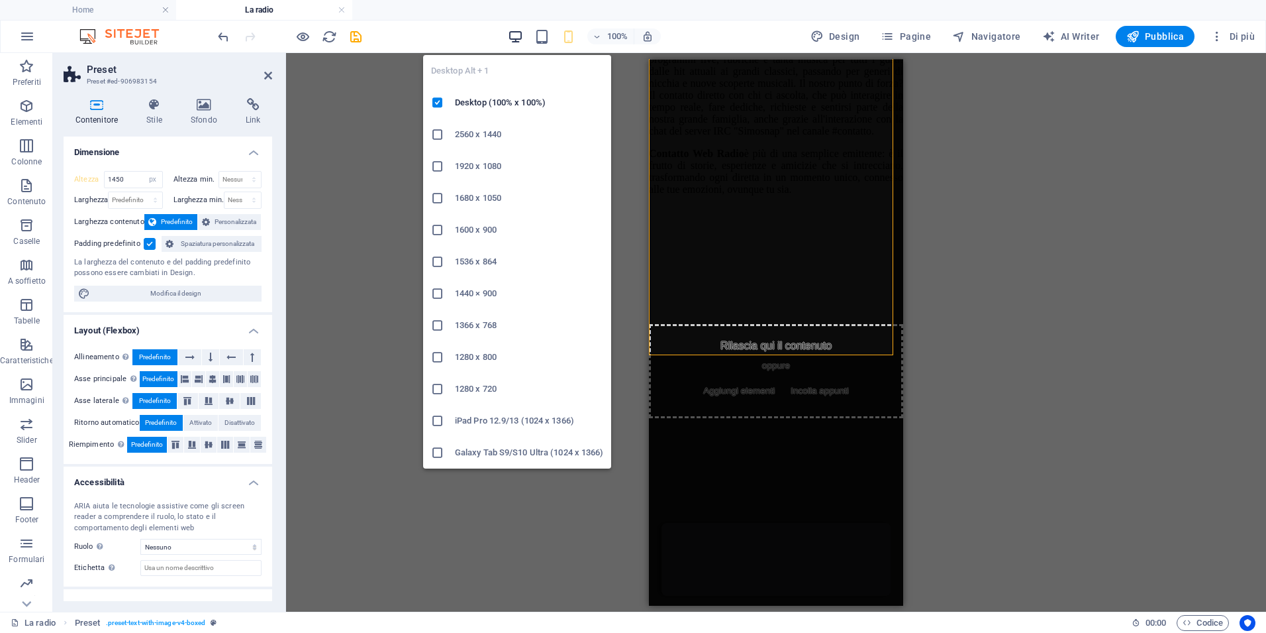
click at [519, 38] on icon "button" at bounding box center [515, 36] width 15 height 15
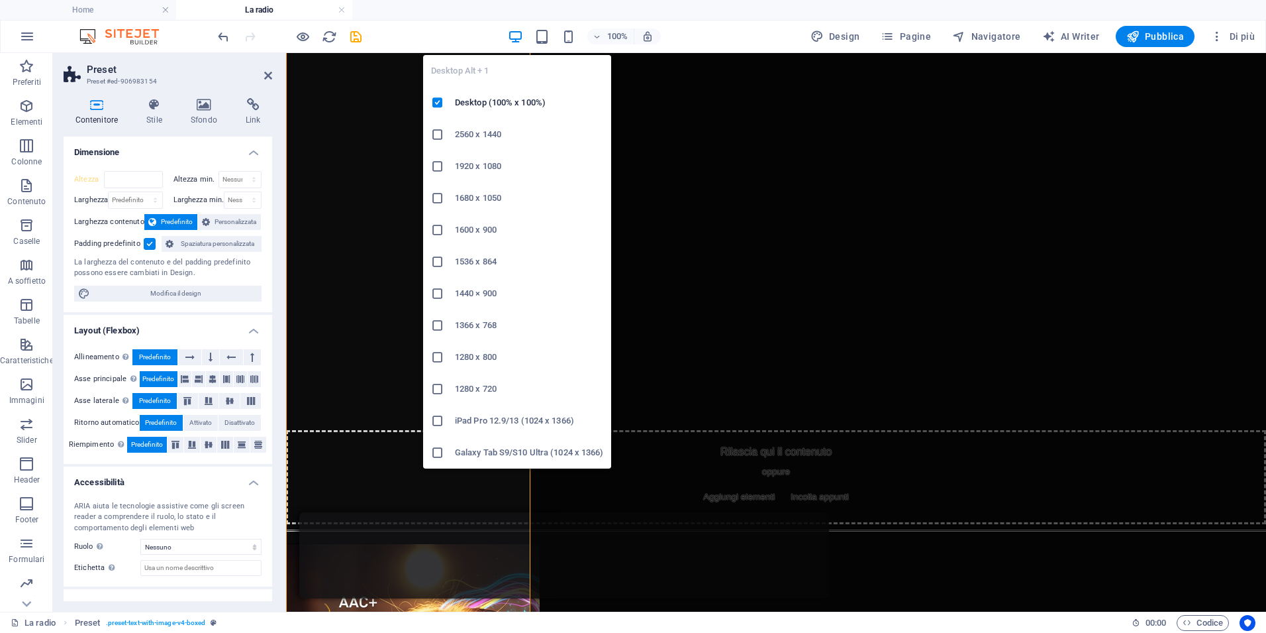
scroll to position [265, 0]
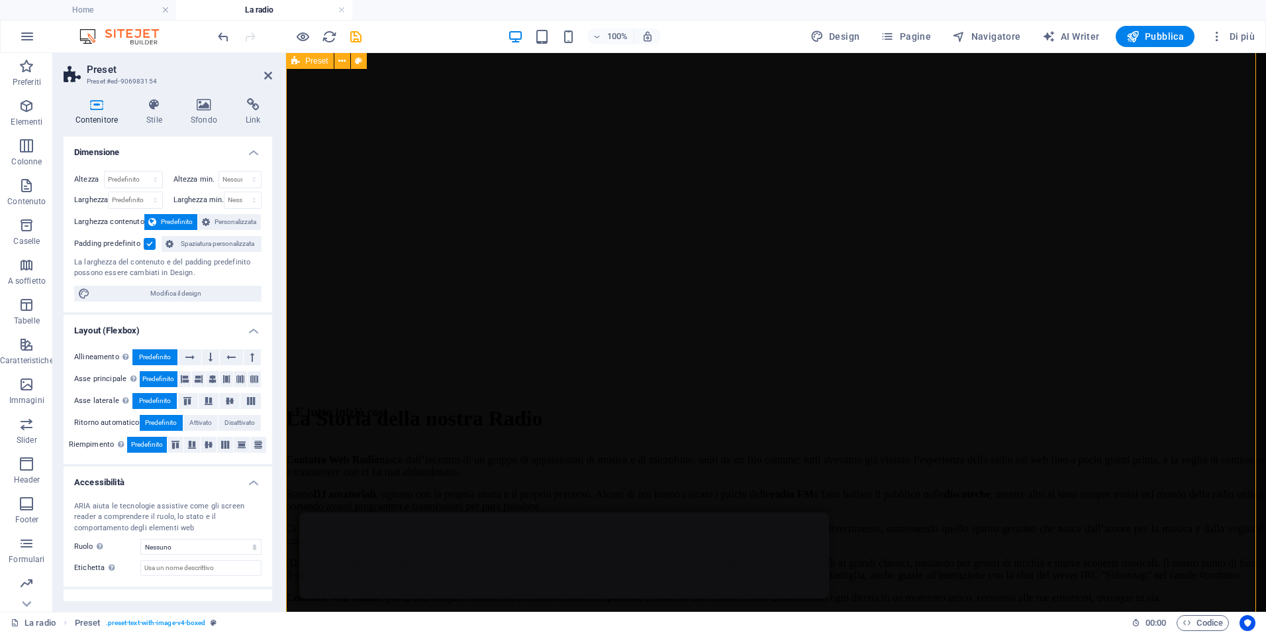
drag, startPoint x: 1215, startPoint y: 278, endPoint x: 1223, endPoint y: 274, distance: 8.0
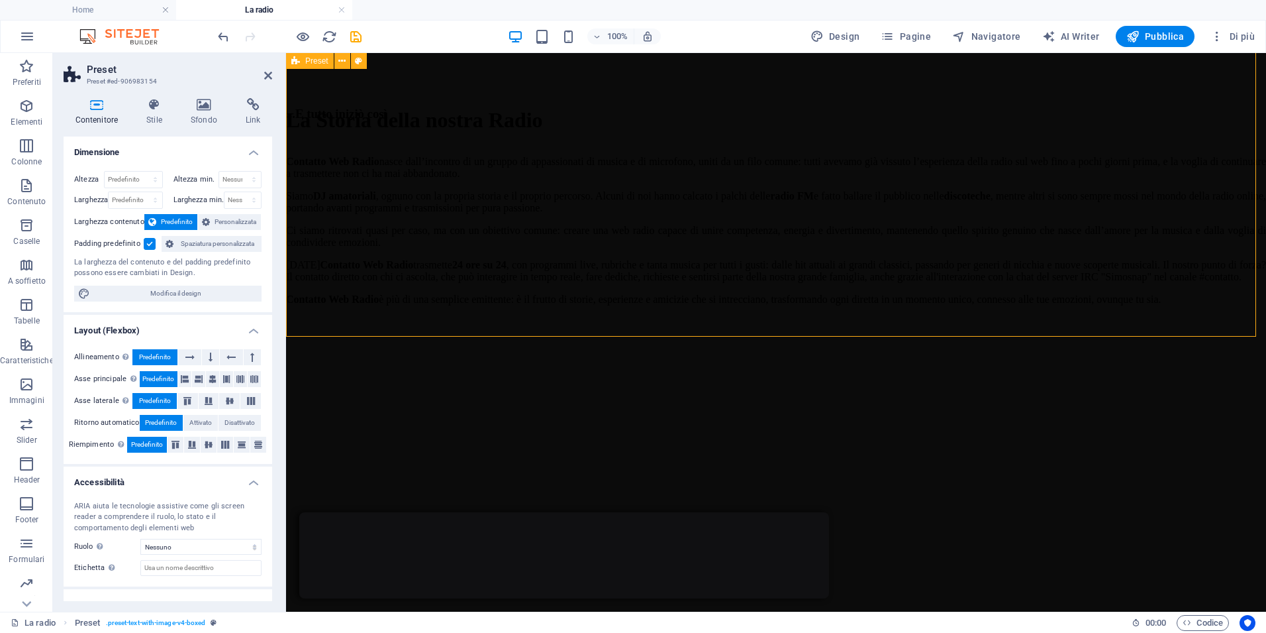
scroll to position [530, 0]
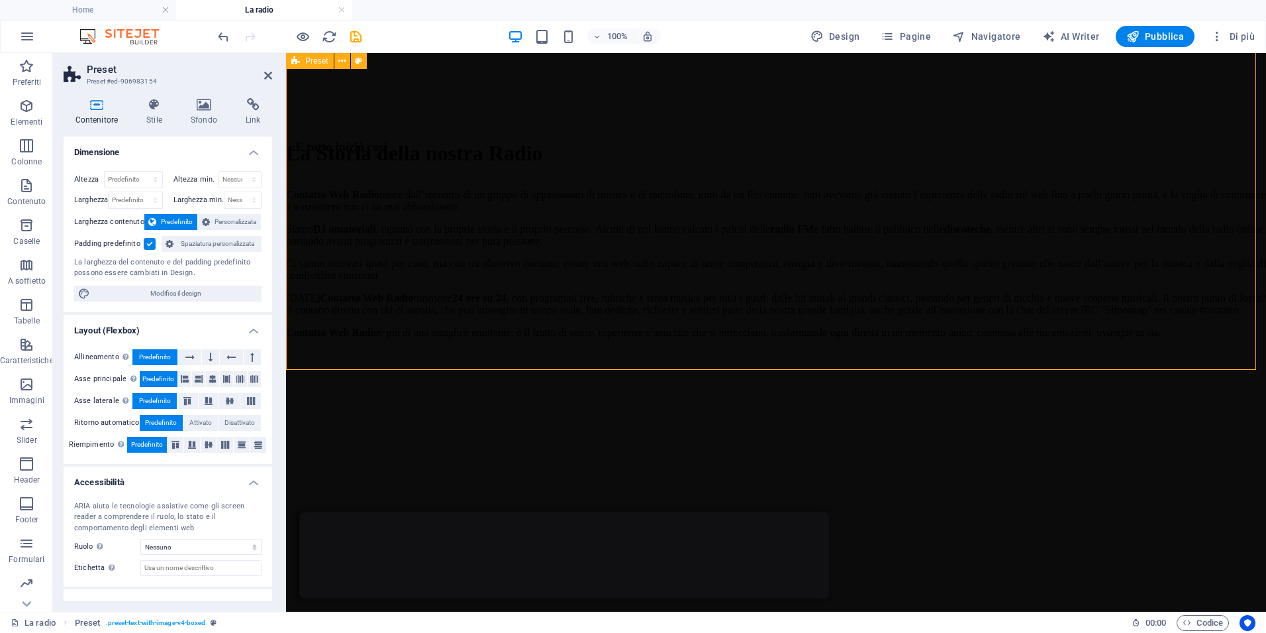
click at [1184, 295] on div "...E tutto iniziò così Contatto Web Radio nasce dall’incontro di un gruppo di a…" at bounding box center [776, 531] width 980 height 782
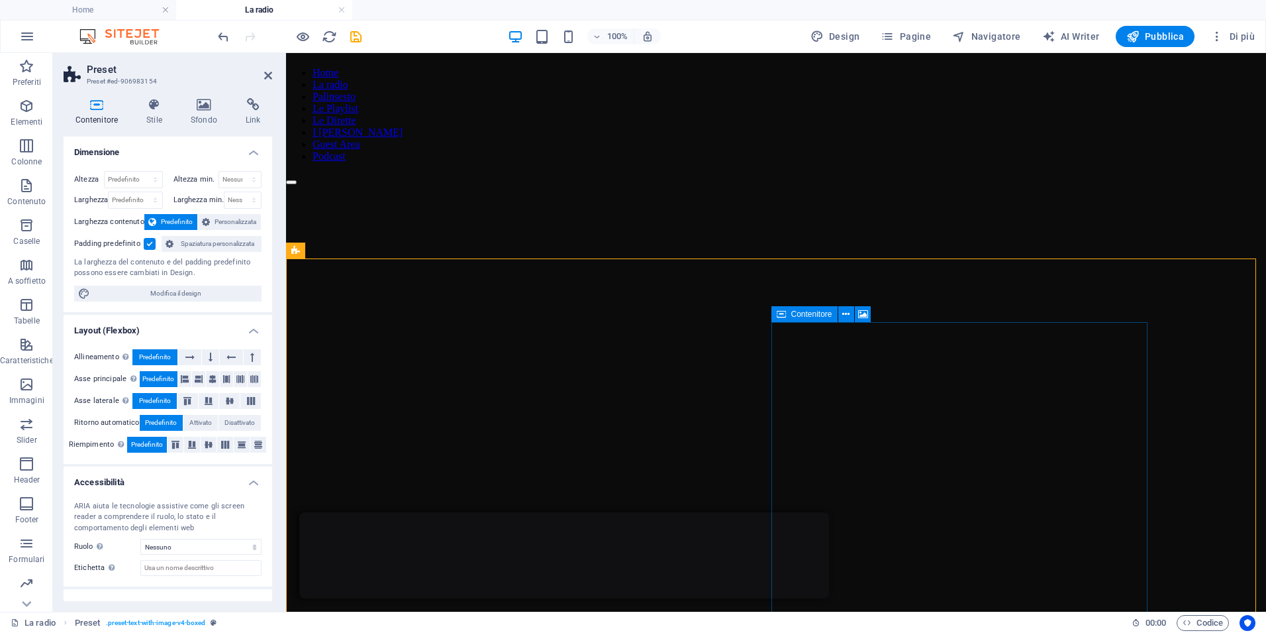
scroll to position [66, 0]
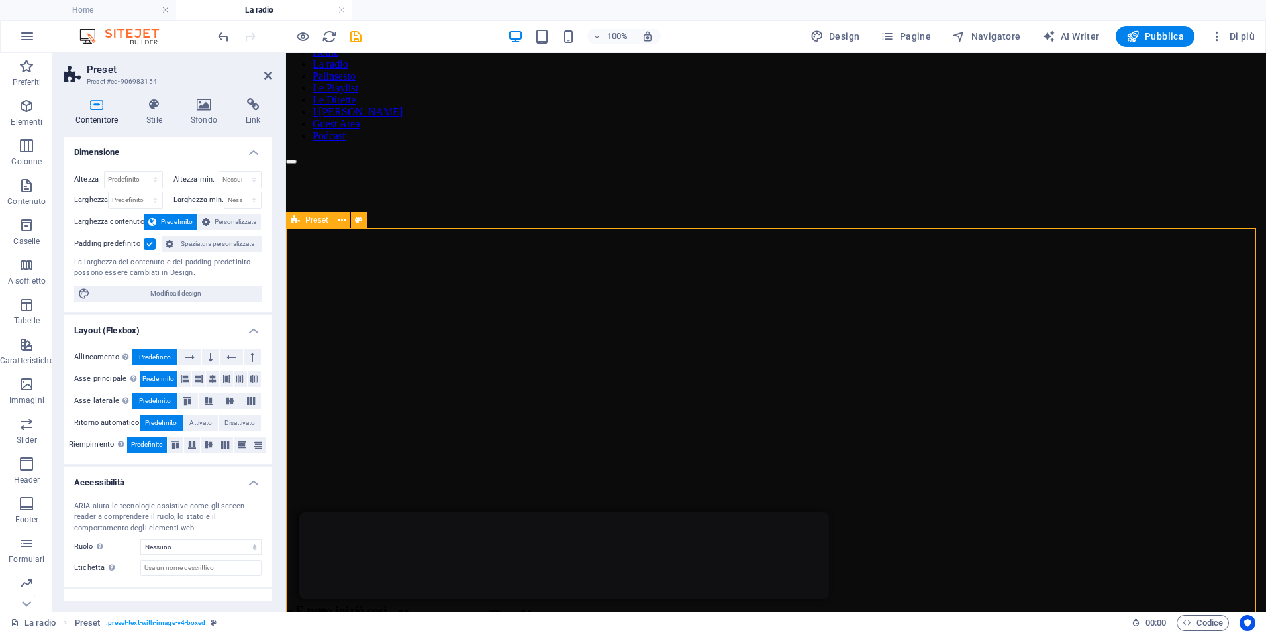
click at [128, 180] on select "Predefinito px rem % vh vw" at bounding box center [134, 180] width 58 height 16
select select "px"
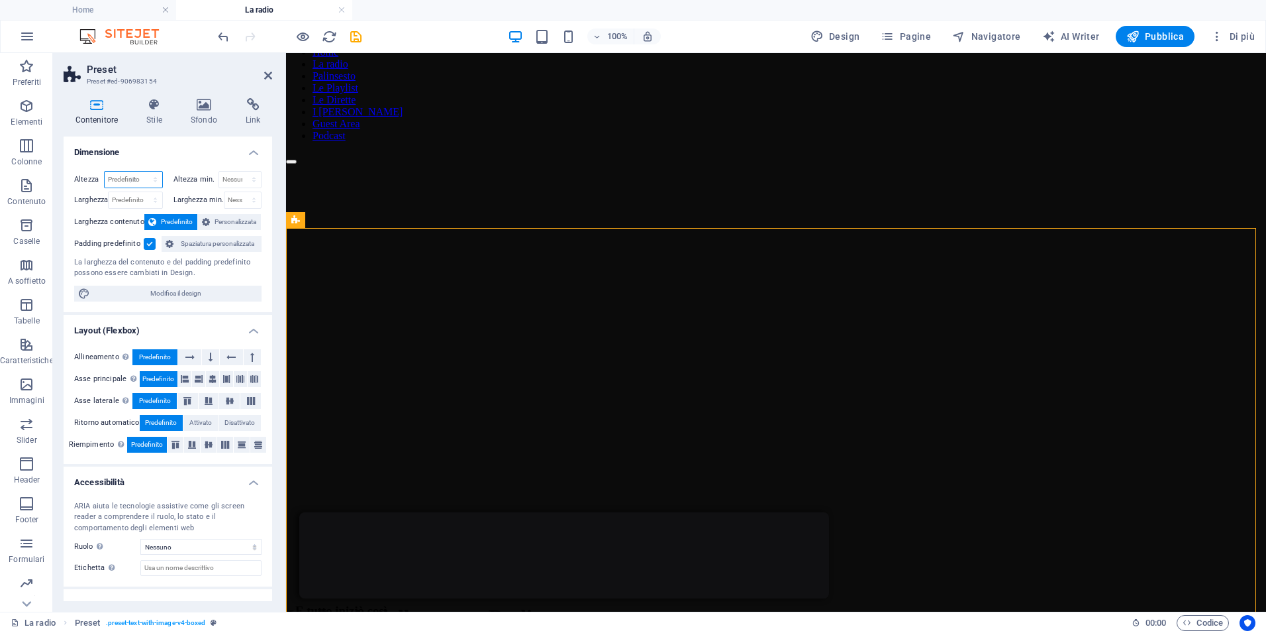
click at [142, 172] on select "Predefinito px rem % vh vw" at bounding box center [134, 180] width 58 height 16
type input "914"
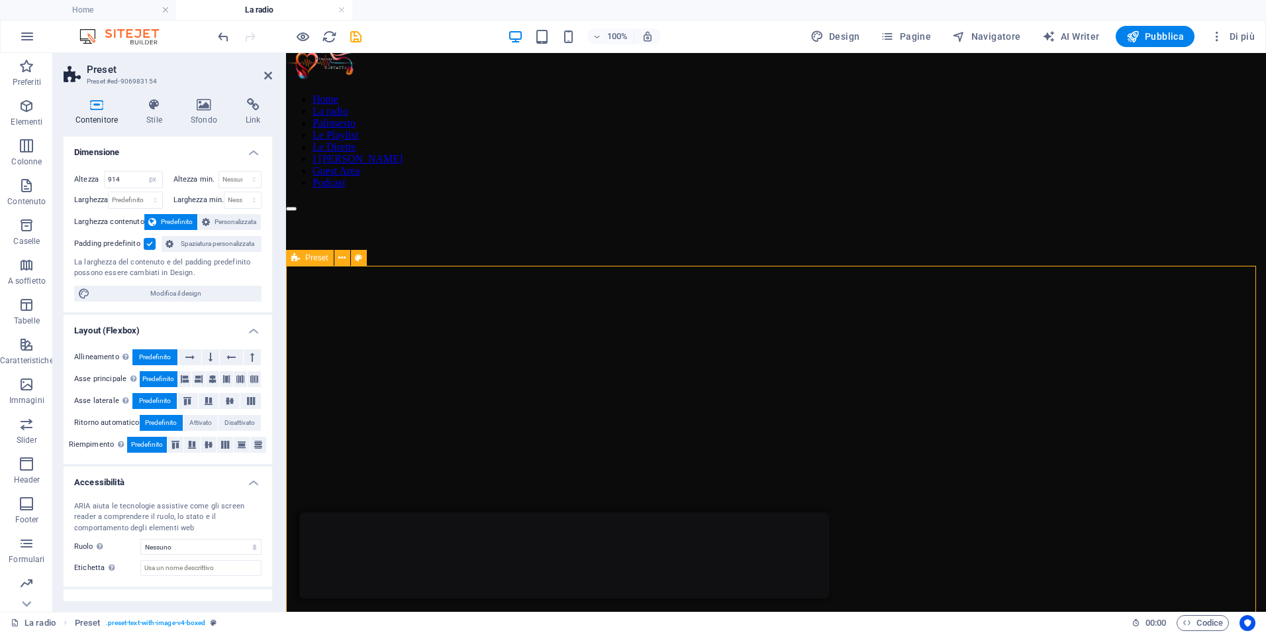
scroll to position [0, 0]
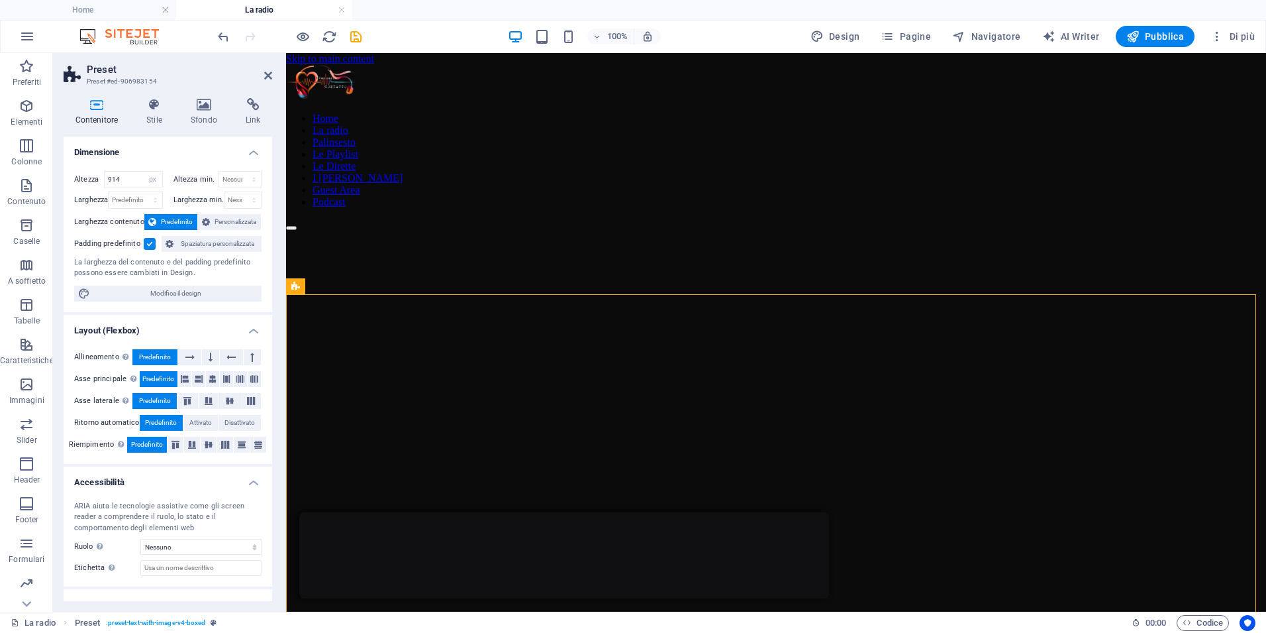
click at [148, 97] on div "Contenitore Stile Sfondo Link Dimensione Altezza 914 Predefinito px rem % vh vw…" at bounding box center [168, 349] width 230 height 524
click at [151, 105] on icon at bounding box center [154, 104] width 39 height 13
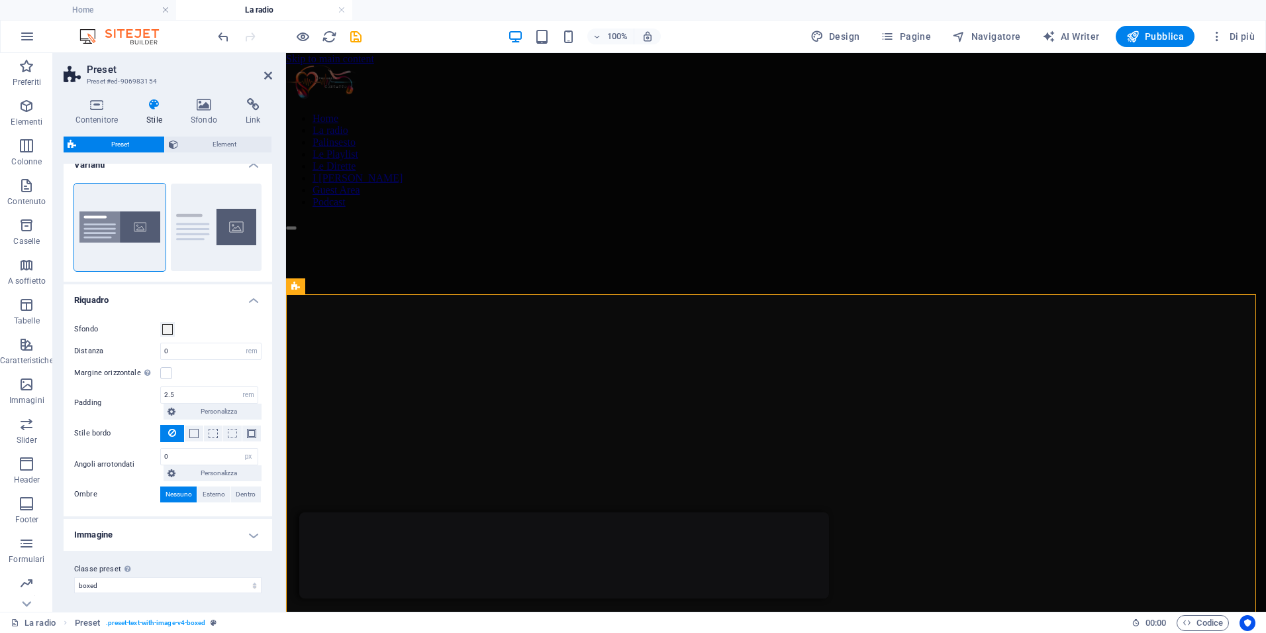
scroll to position [17, 0]
click at [150, 102] on icon at bounding box center [154, 104] width 39 height 13
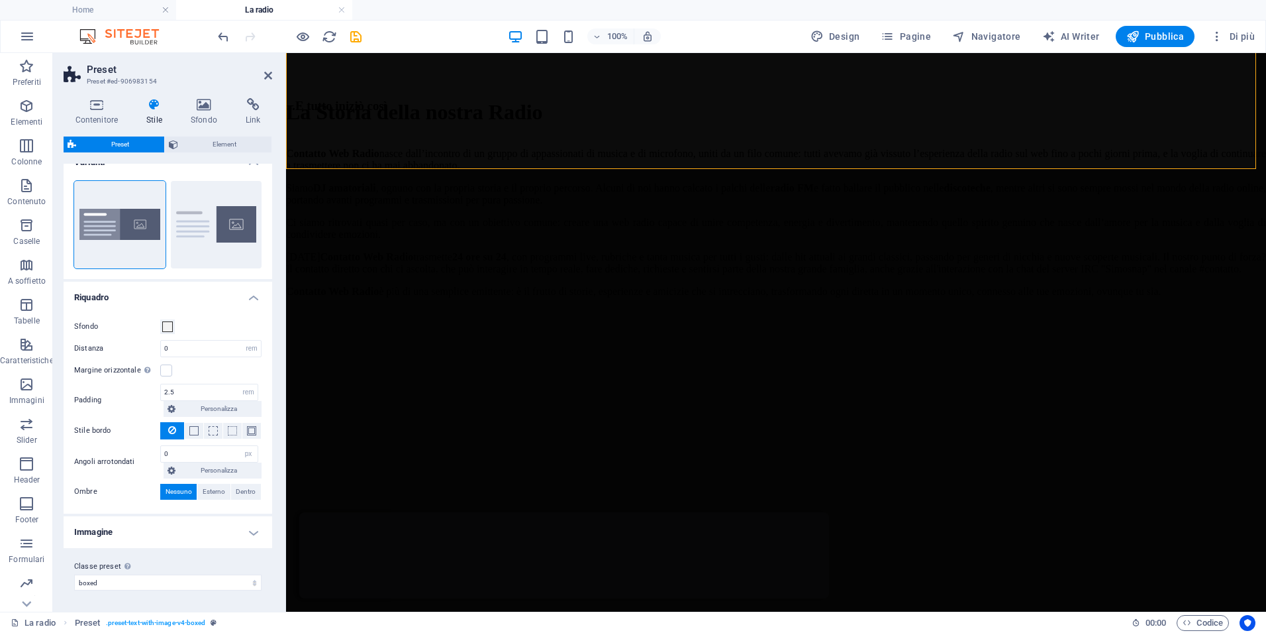
scroll to position [563, 0]
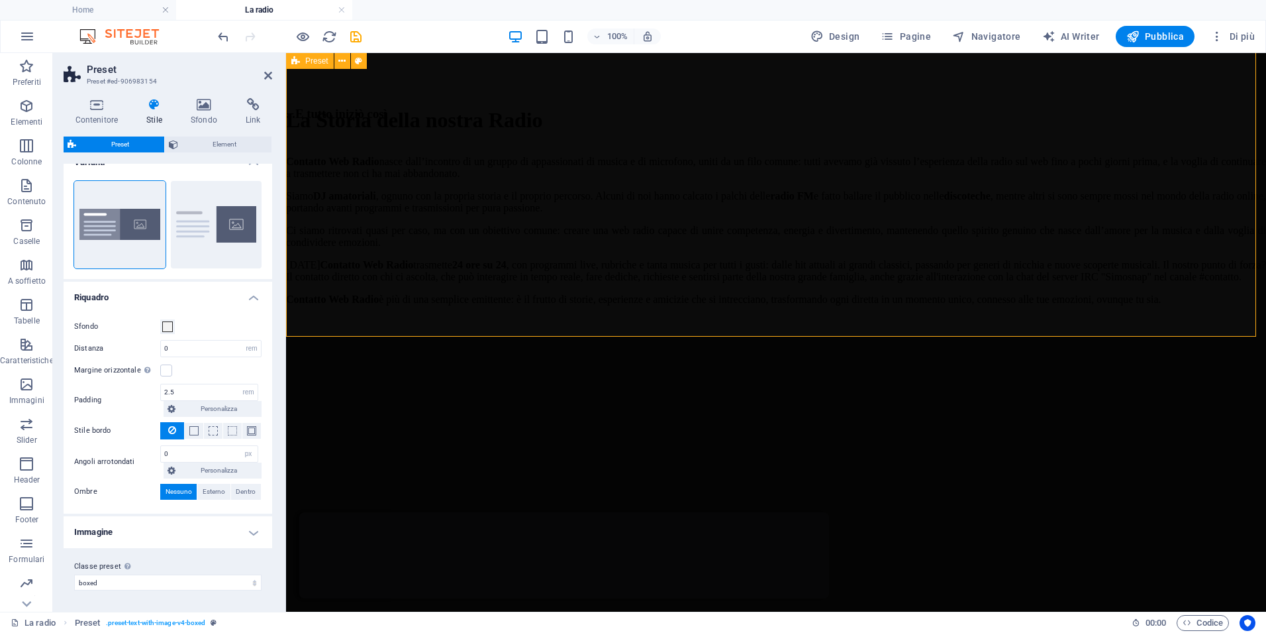
click at [657, 297] on div "...E tutto iniziò così Contatto Web Radio nasce dall’incontro di un gruppo di a…" at bounding box center [776, 409] width 980 height 605
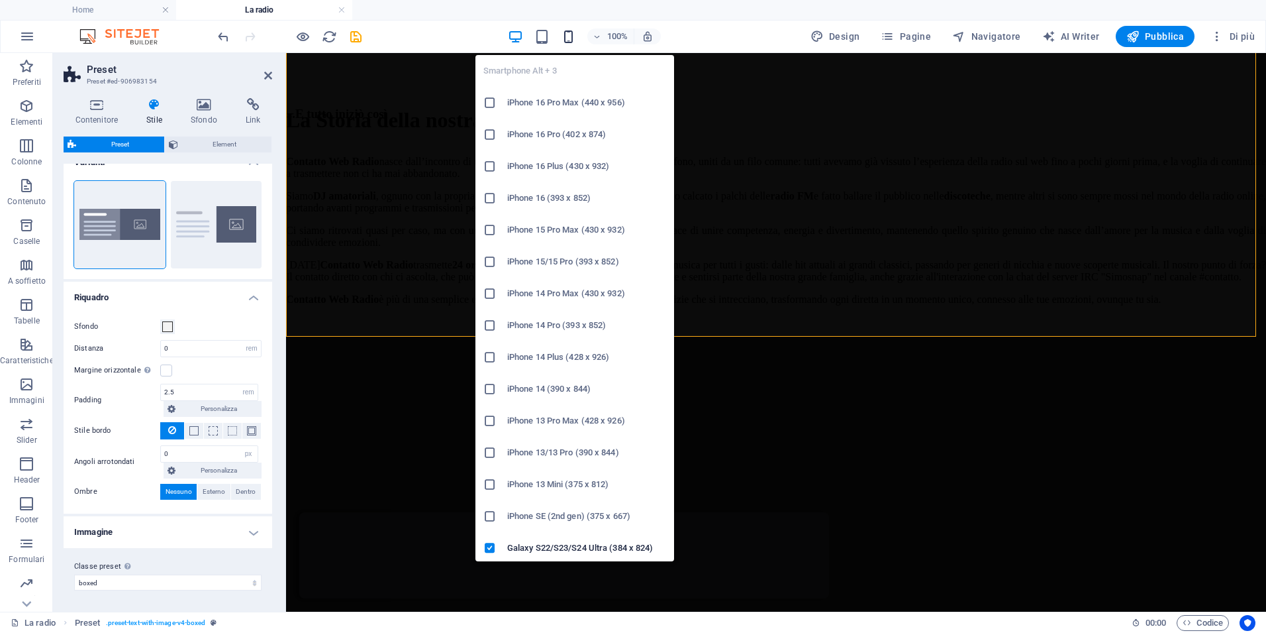
click at [574, 36] on icon "button" at bounding box center [568, 36] width 15 height 15
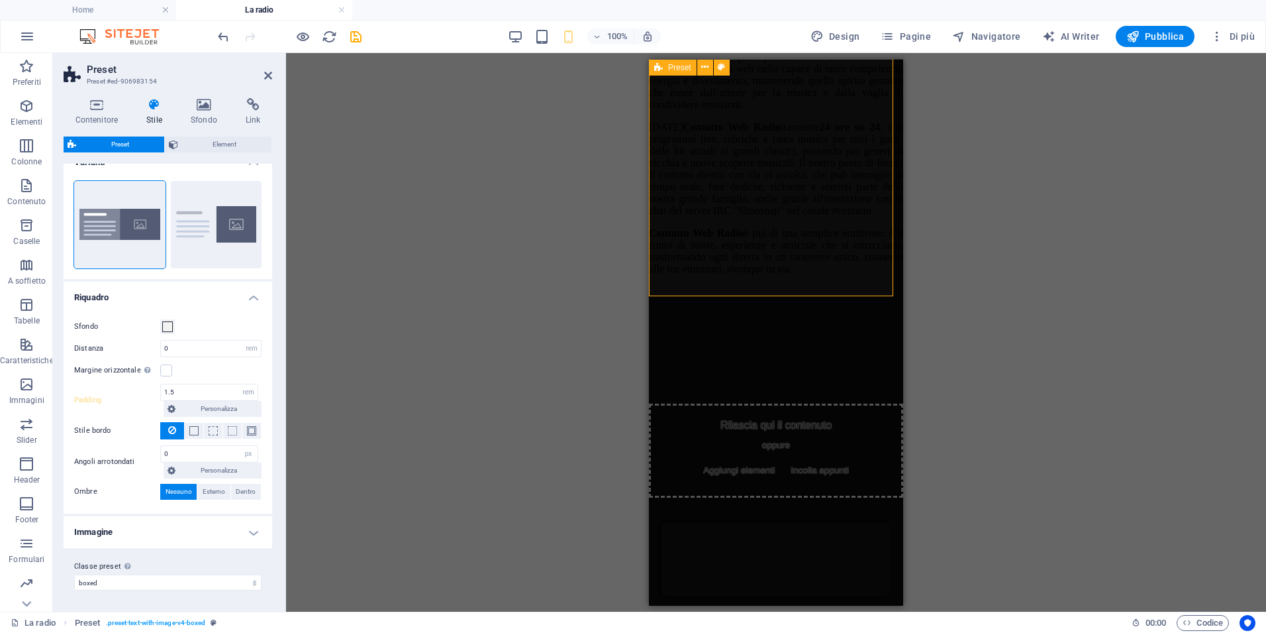
scroll to position [1027, 0]
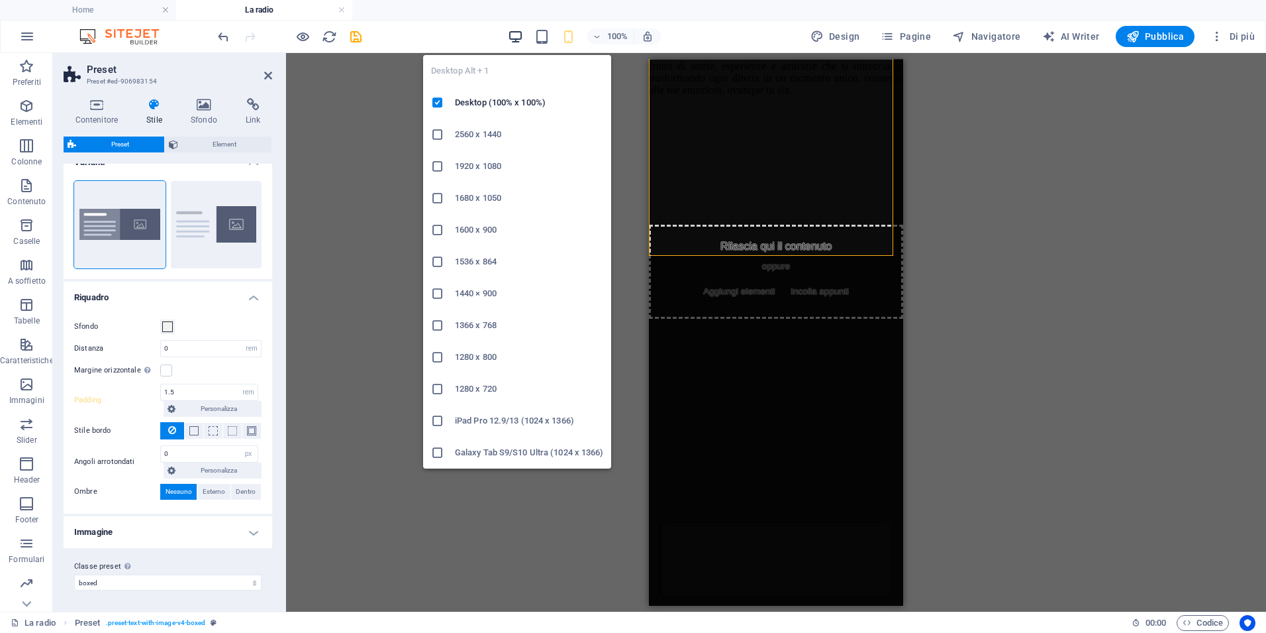
click at [518, 38] on icon "button" at bounding box center [515, 36] width 15 height 15
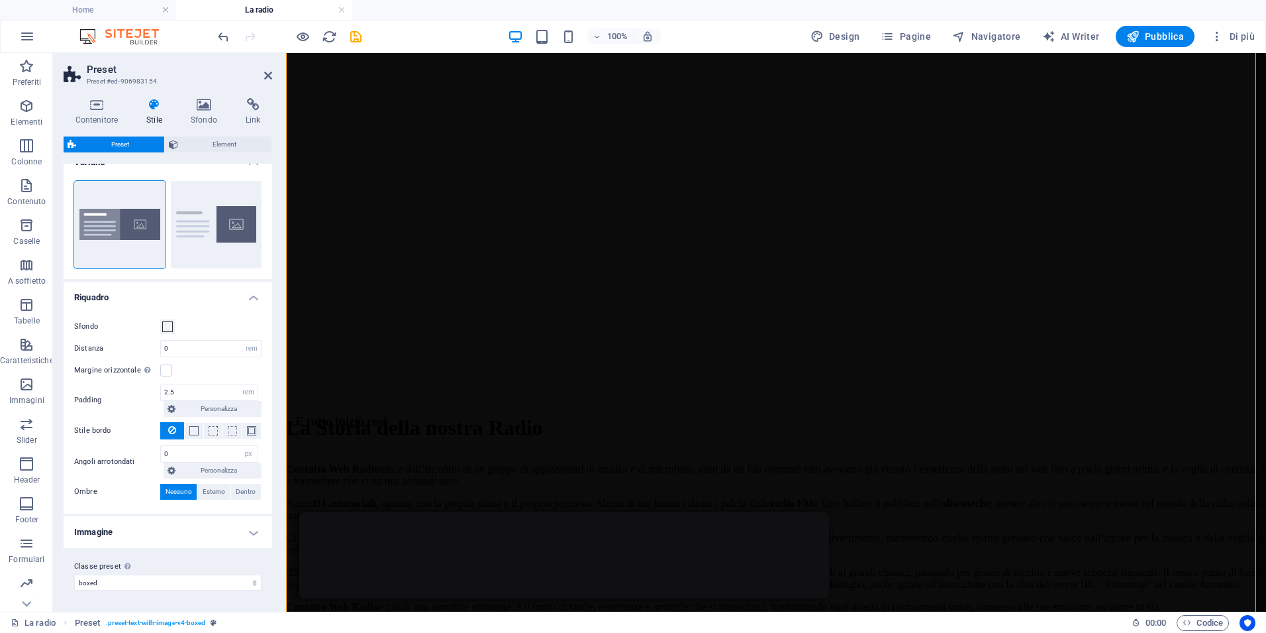
scroll to position [199, 0]
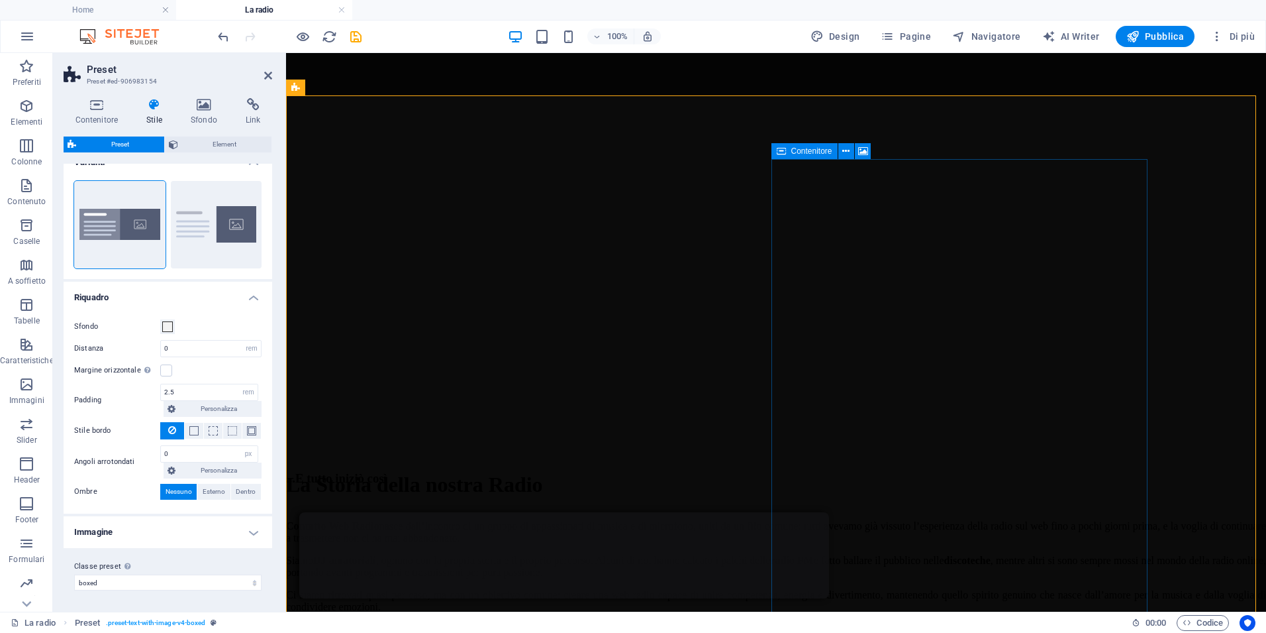
click at [794, 155] on span "Contenitore" at bounding box center [812, 151] width 41 height 8
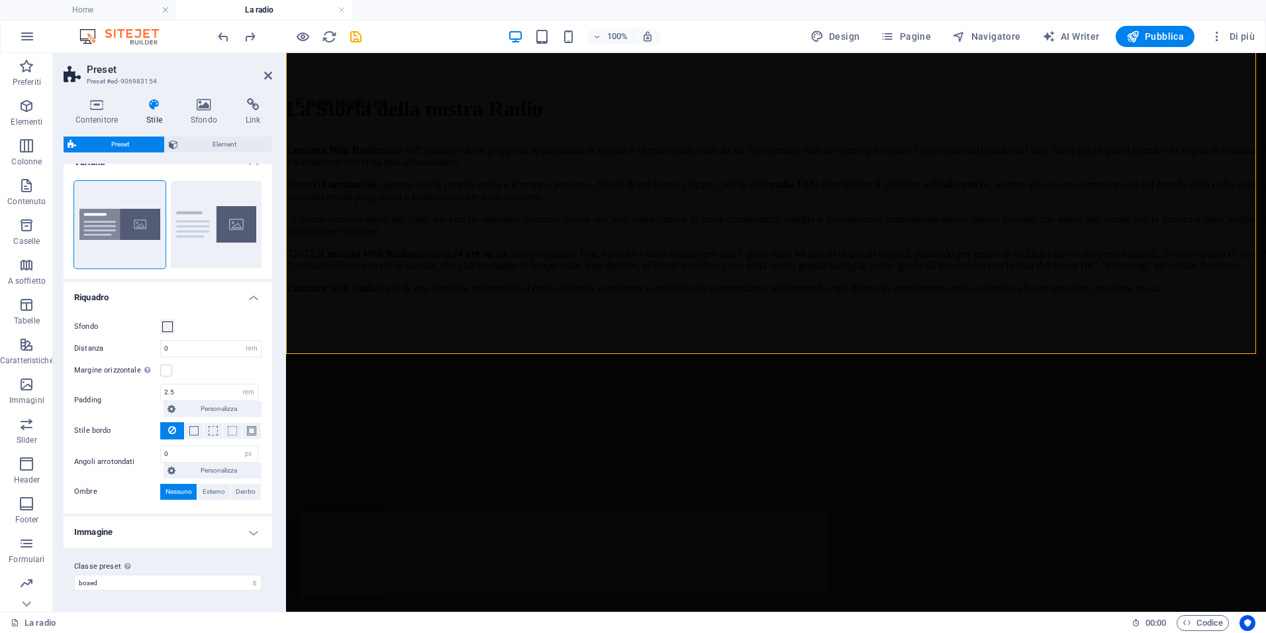
scroll to position [596, 0]
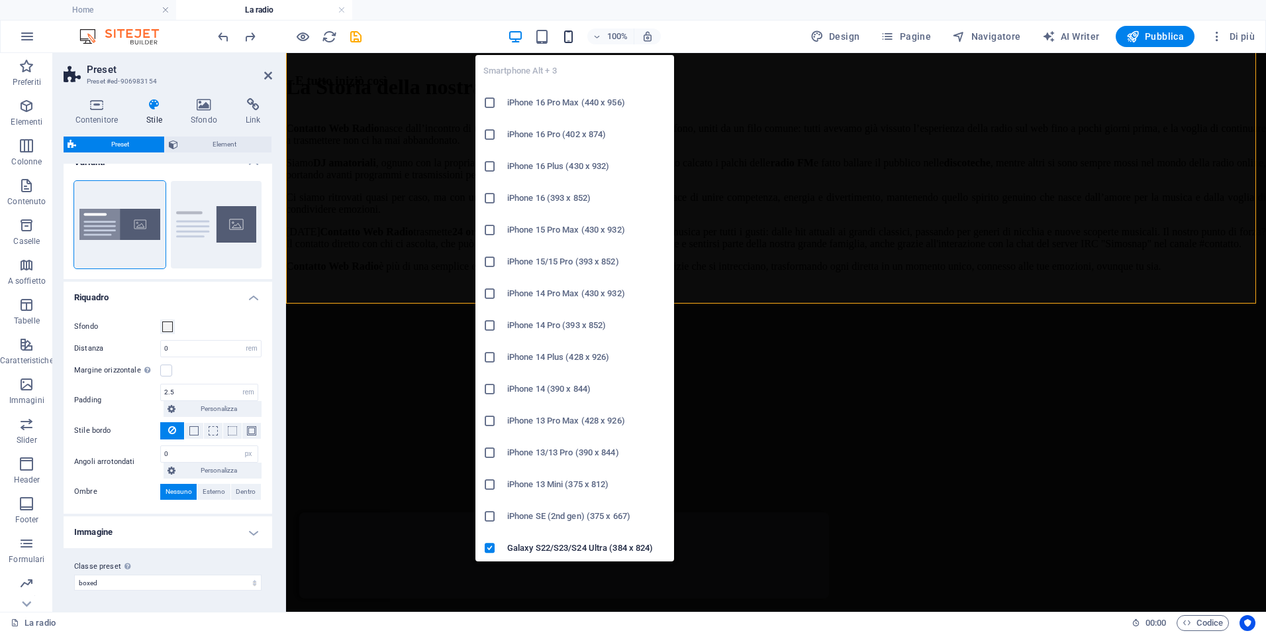
click at [570, 38] on icon "button" at bounding box center [568, 36] width 15 height 15
type input "1.5"
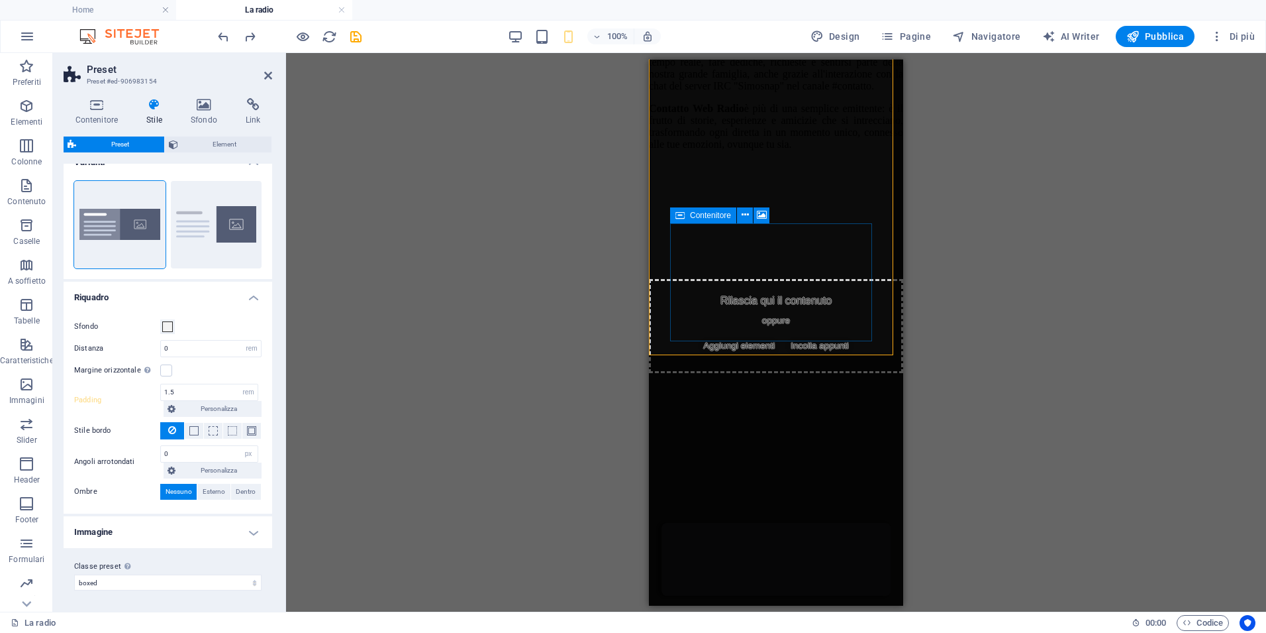
scroll to position [994, 0]
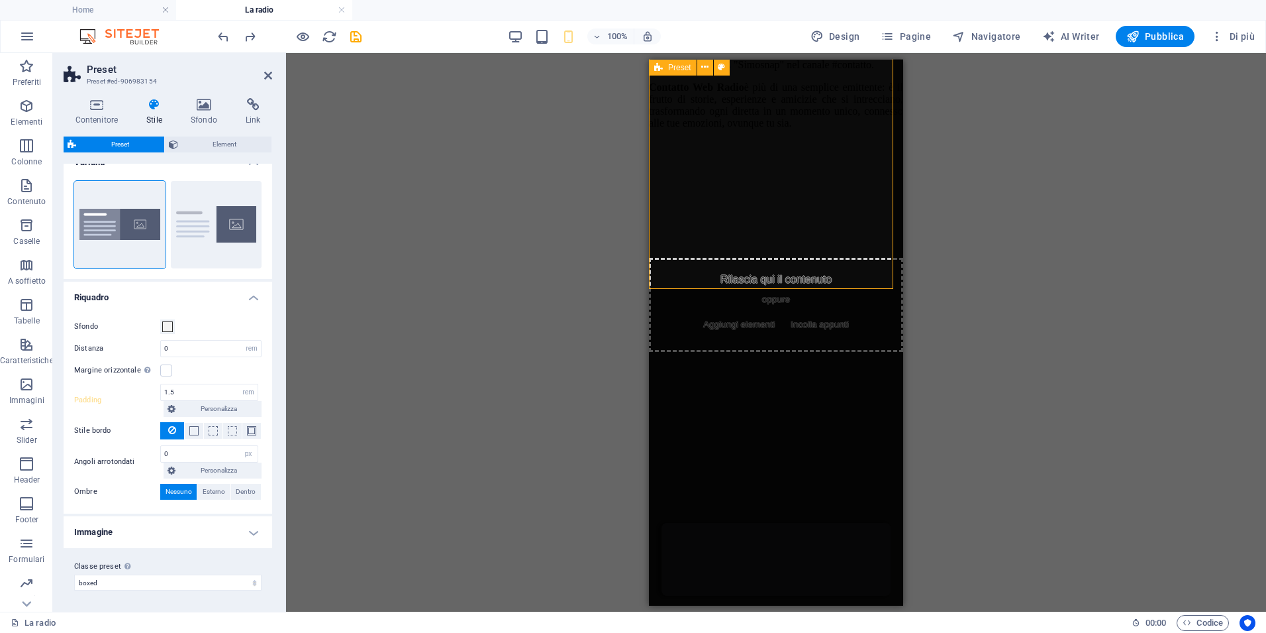
click at [870, 280] on div "...E tutto iniziò così Contatto Web Radio nasce dall’incontro di un gruppo di a…" at bounding box center [776, 183] width 254 height 960
click at [92, 99] on icon at bounding box center [97, 104] width 66 height 13
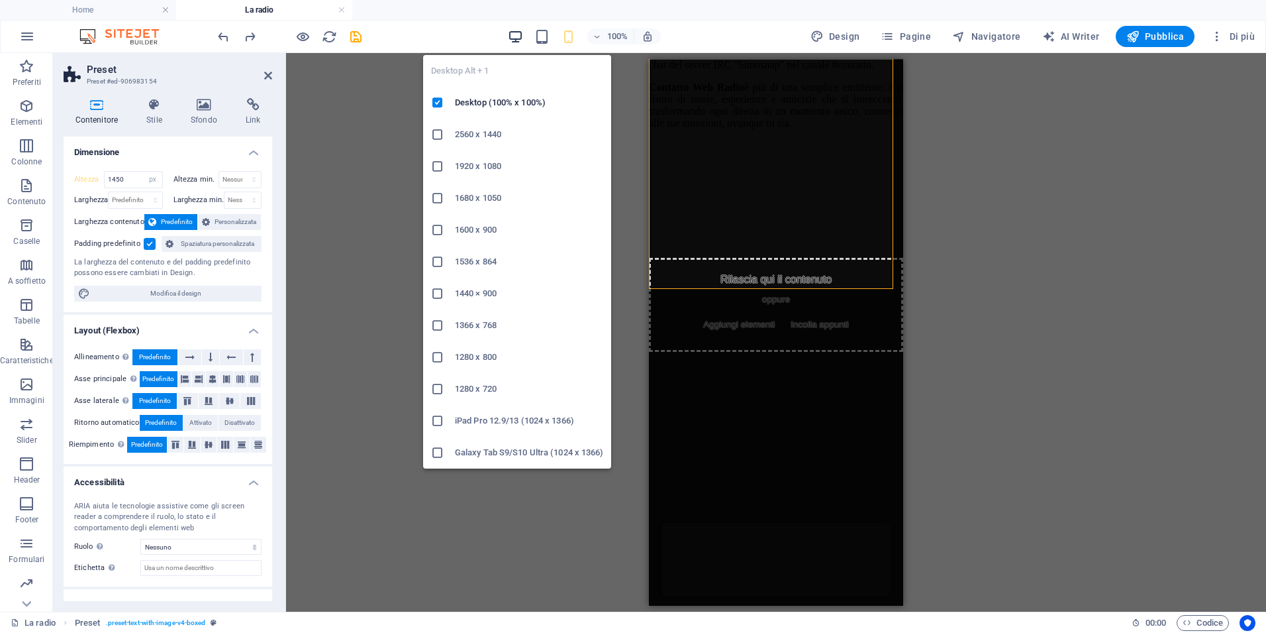
click at [519, 34] on icon "button" at bounding box center [515, 36] width 15 height 15
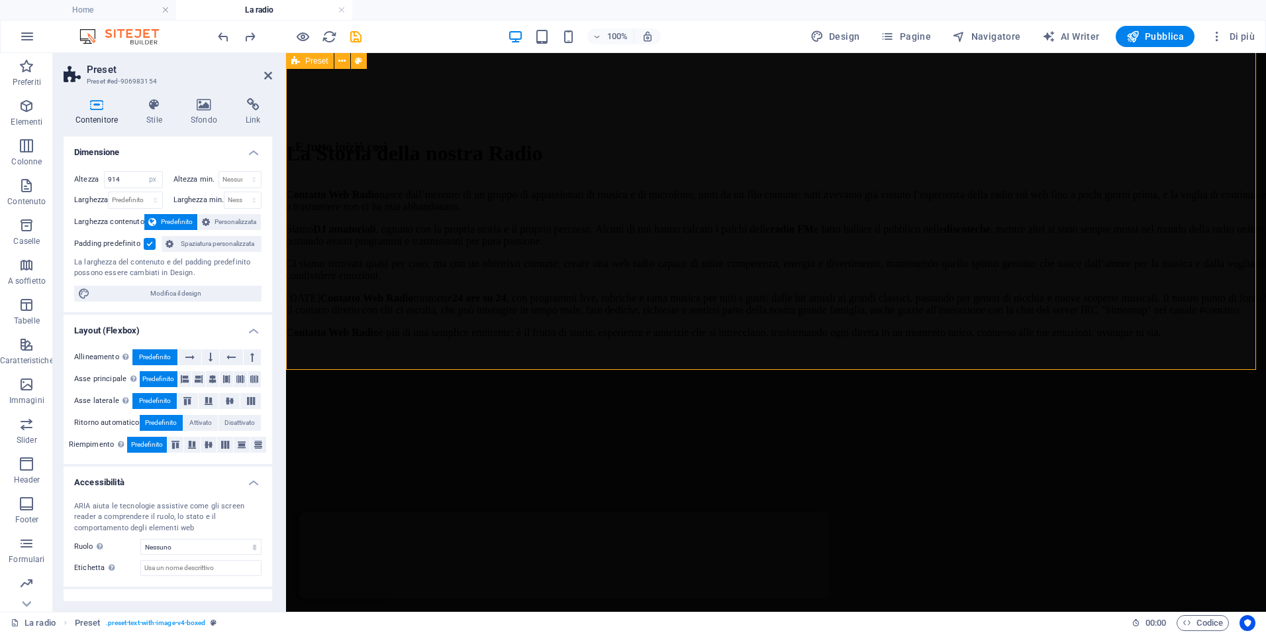
click at [414, 345] on div "...E tutto iniziò così Contatto Web Radio nasce dall’incontro di un gruppo di a…" at bounding box center [776, 442] width 980 height 605
click at [131, 178] on input "914" at bounding box center [134, 180] width 58 height 16
drag, startPoint x: 131, startPoint y: 178, endPoint x: -10, endPoint y: 178, distance: 141.1
click at [0, 178] on html "[DOMAIN_NAME] Home La radio Preferiti Elementi Colonne Contenuto Caselle A soff…" at bounding box center [633, 316] width 1266 height 633
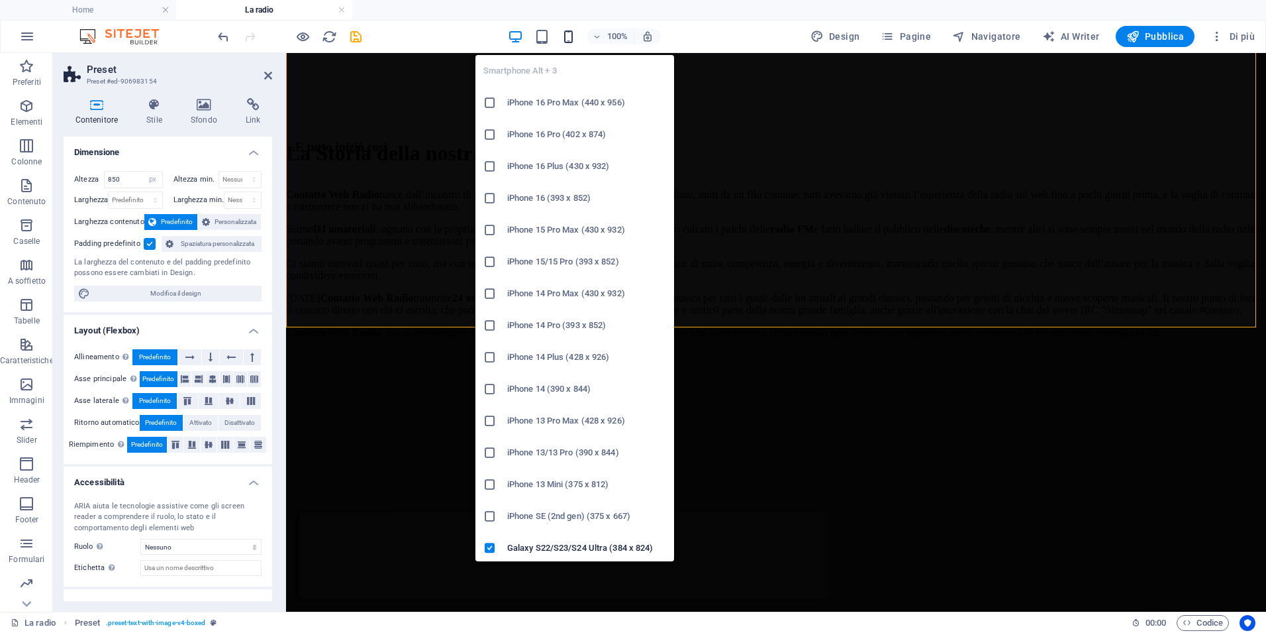
click at [576, 36] on icon "button" at bounding box center [568, 36] width 15 height 15
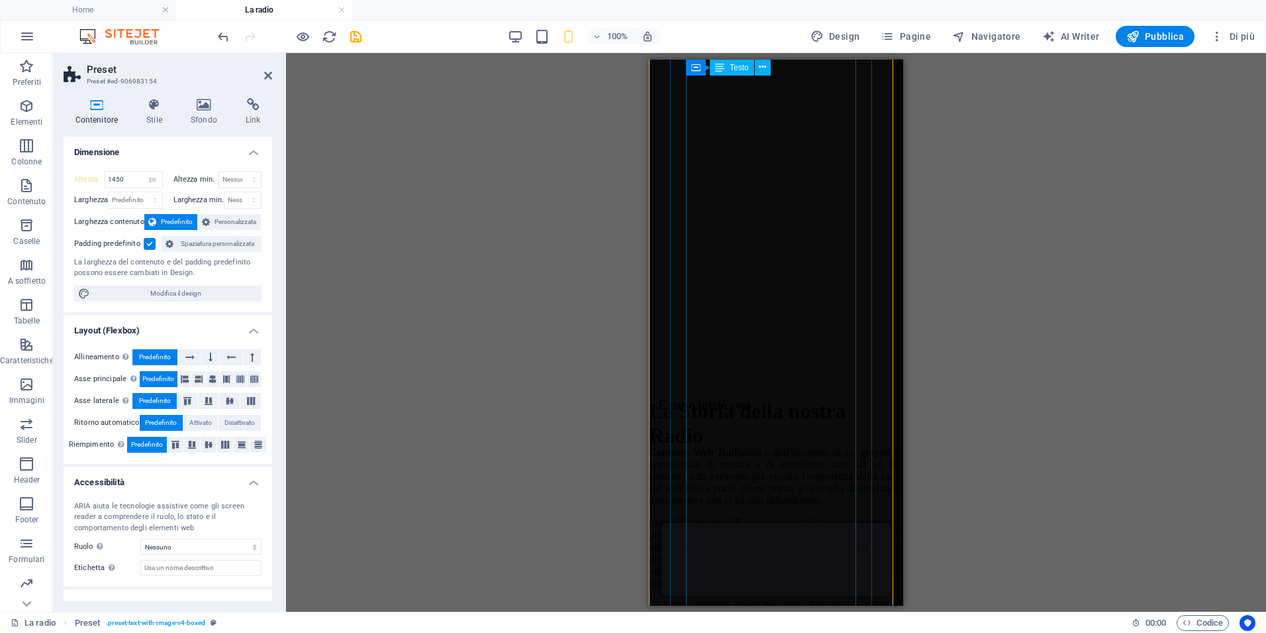
scroll to position [132, 0]
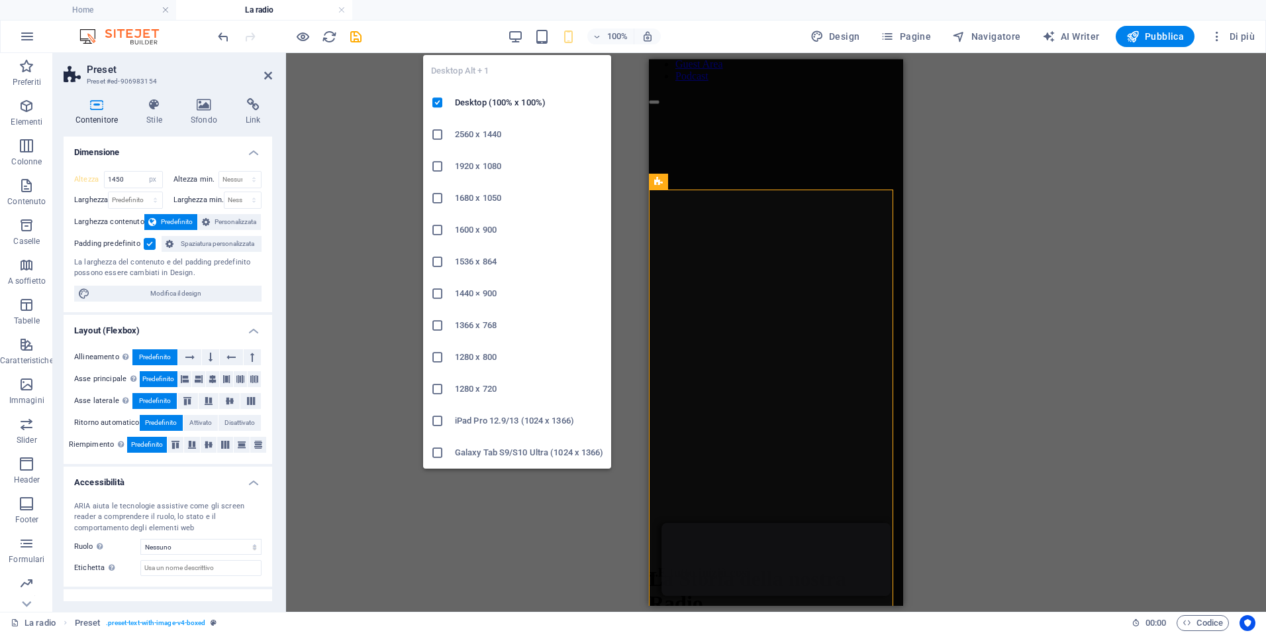
click at [515, 35] on icon "button" at bounding box center [515, 36] width 15 height 15
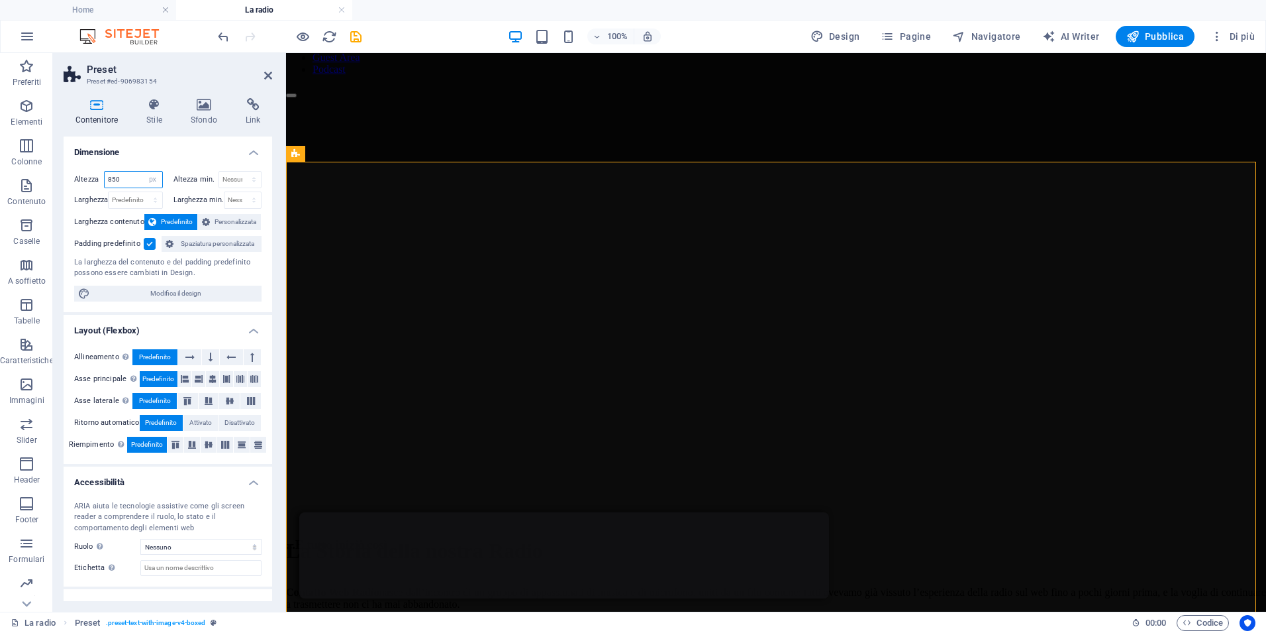
drag, startPoint x: 128, startPoint y: 176, endPoint x: 60, endPoint y: 174, distance: 68.3
click at [60, 174] on div "Contenitore Stile Sfondo Link Dimensione Altezza 850 Predefinito px rem % vh vw…" at bounding box center [168, 349] width 230 height 524
type input "5"
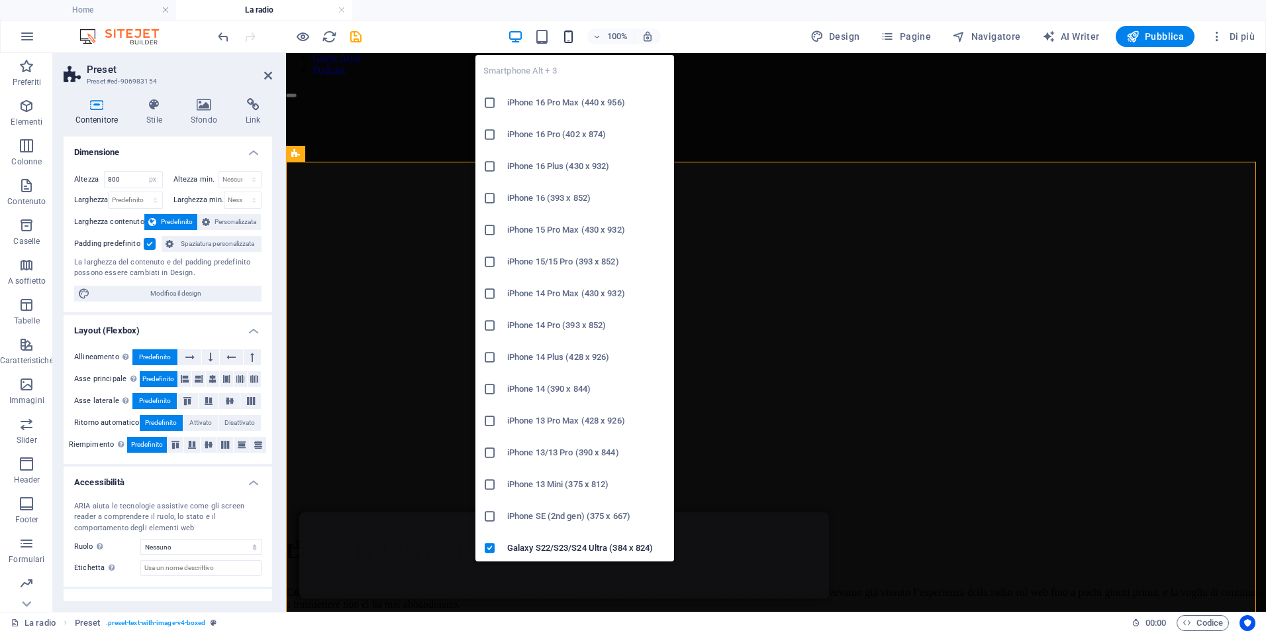
click at [573, 33] on icon "button" at bounding box center [568, 36] width 15 height 15
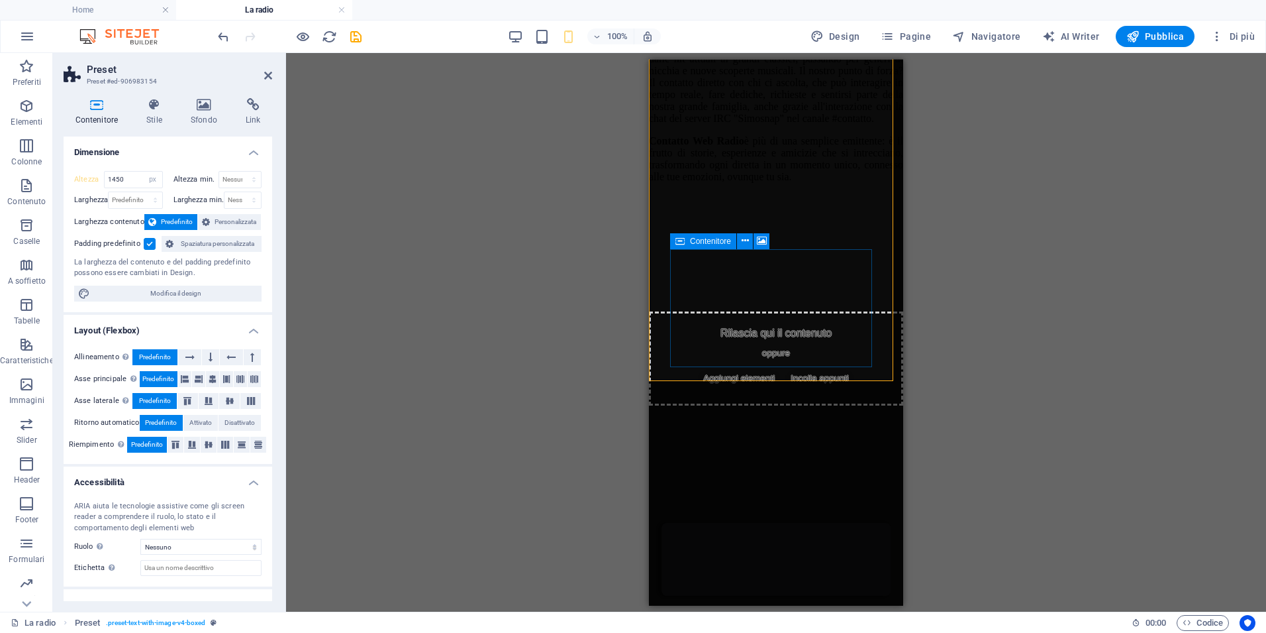
scroll to position [994, 0]
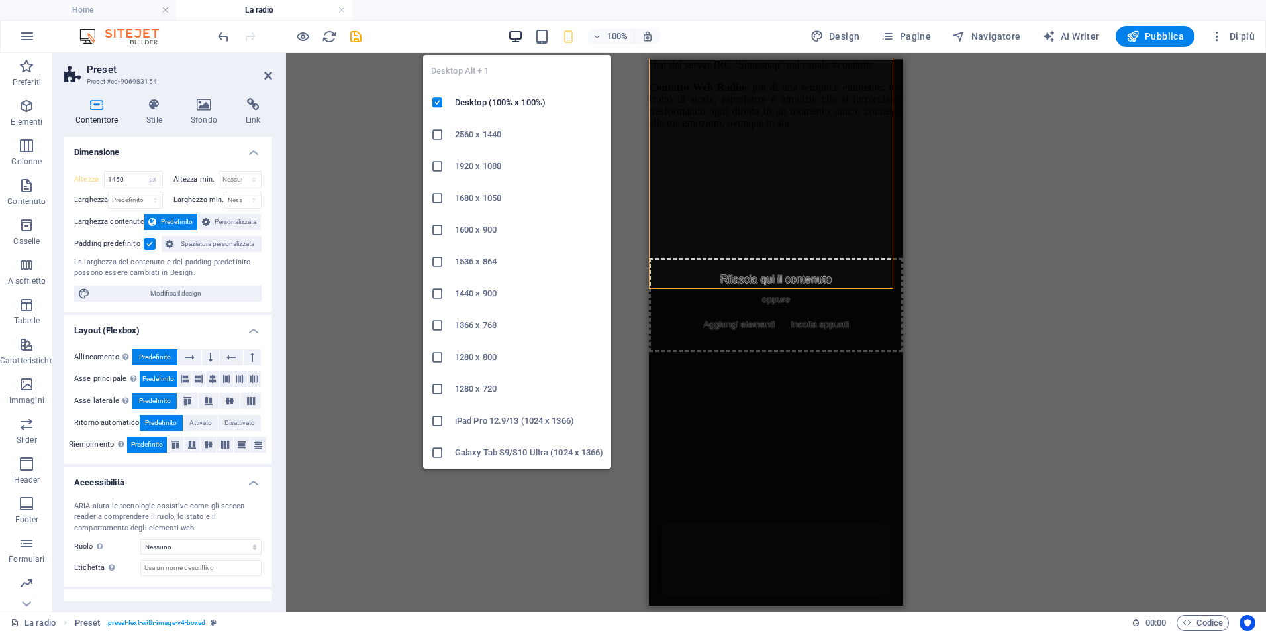
click at [518, 36] on icon "button" at bounding box center [515, 36] width 15 height 15
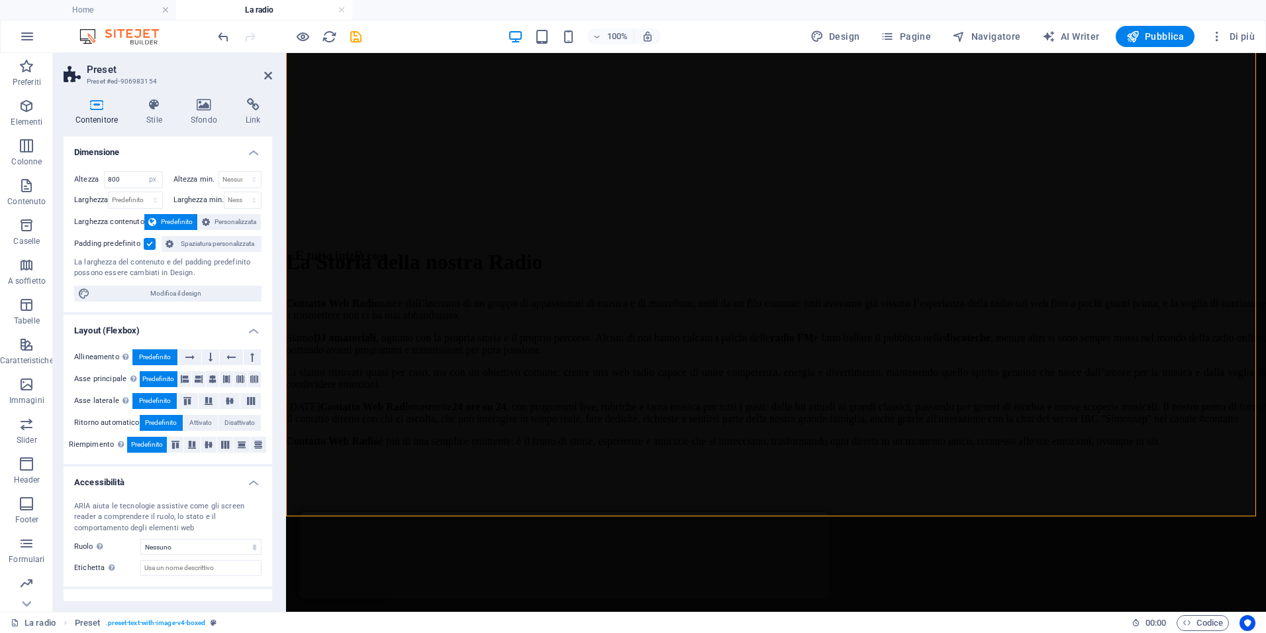
scroll to position [426, 0]
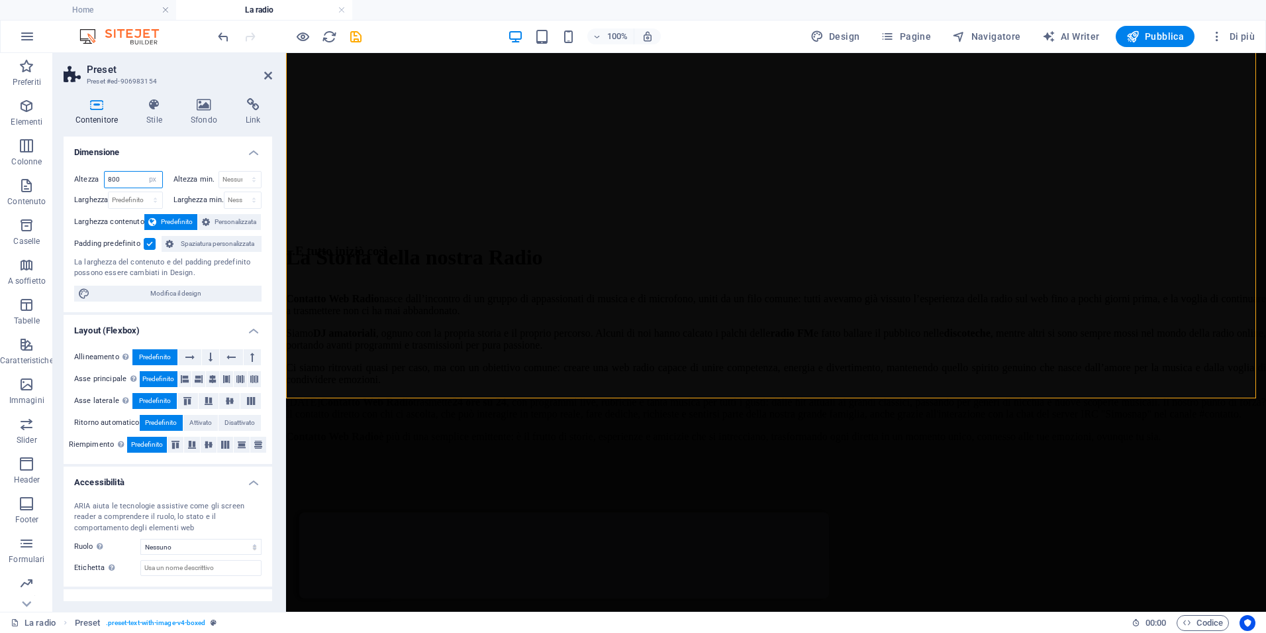
drag, startPoint x: 122, startPoint y: 178, endPoint x: 55, endPoint y: 167, distance: 67.8
click at [55, 167] on div "Contenitore Stile Sfondo Link Dimensione Altezza 800 Predefinito px rem % vh vw…" at bounding box center [168, 349] width 230 height 524
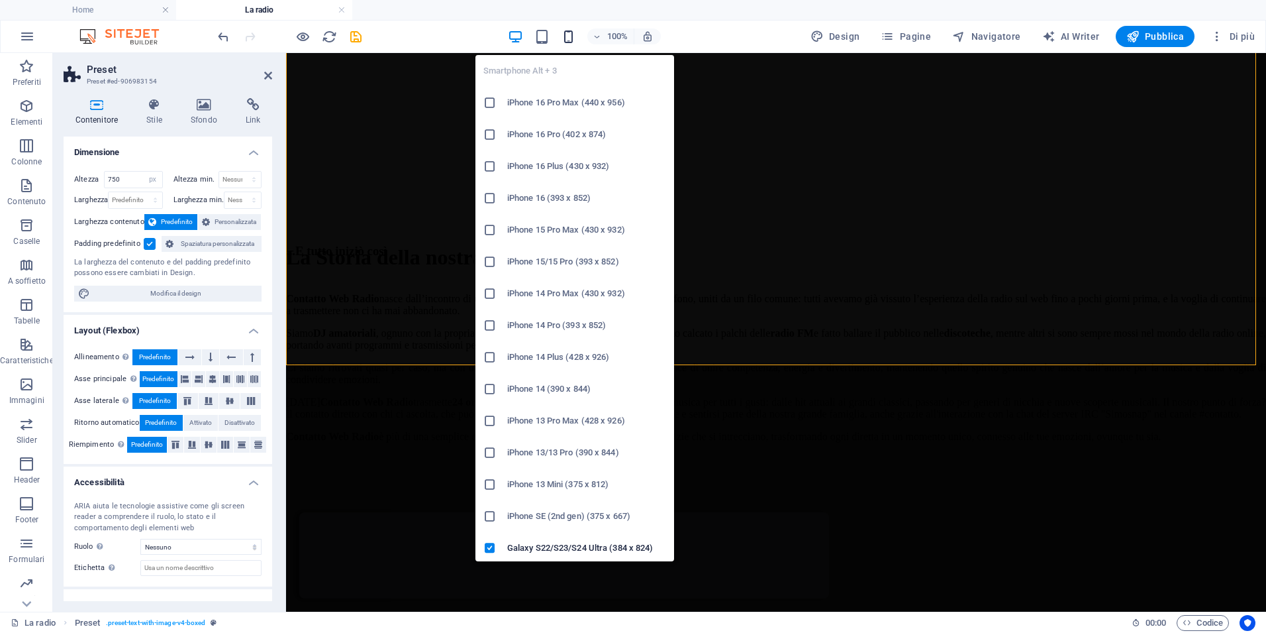
click at [569, 34] on icon "button" at bounding box center [568, 36] width 15 height 15
type input "1450"
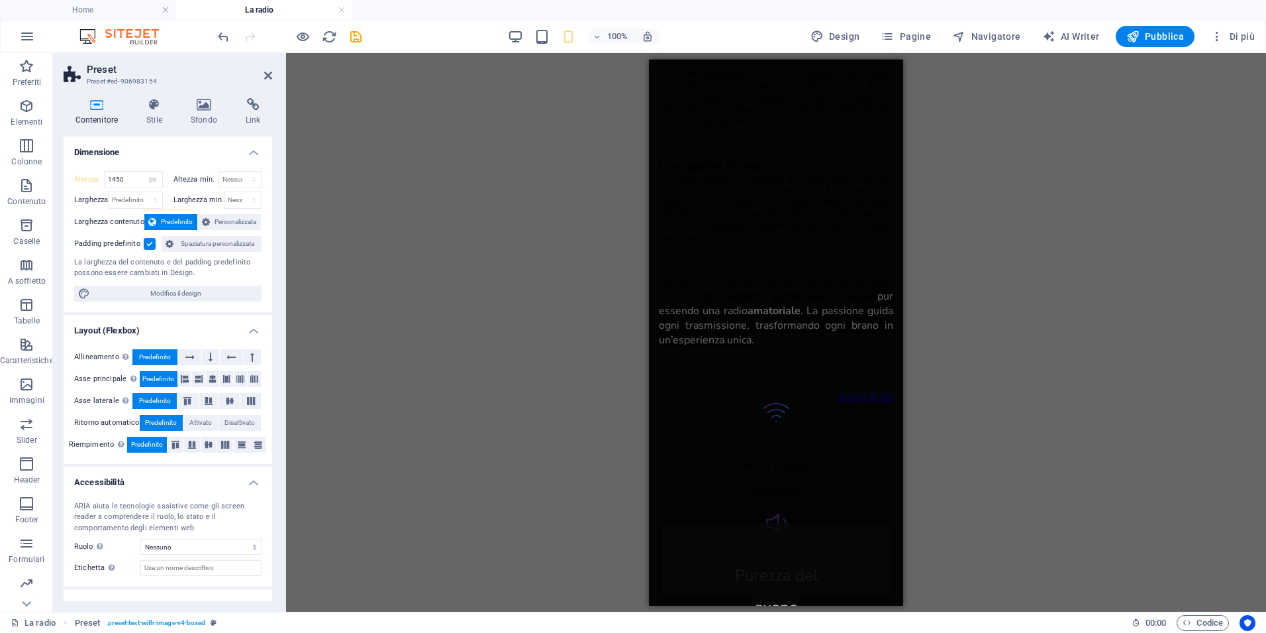
scroll to position [2299, 0]
click at [352, 35] on icon "save" at bounding box center [355, 36] width 15 height 15
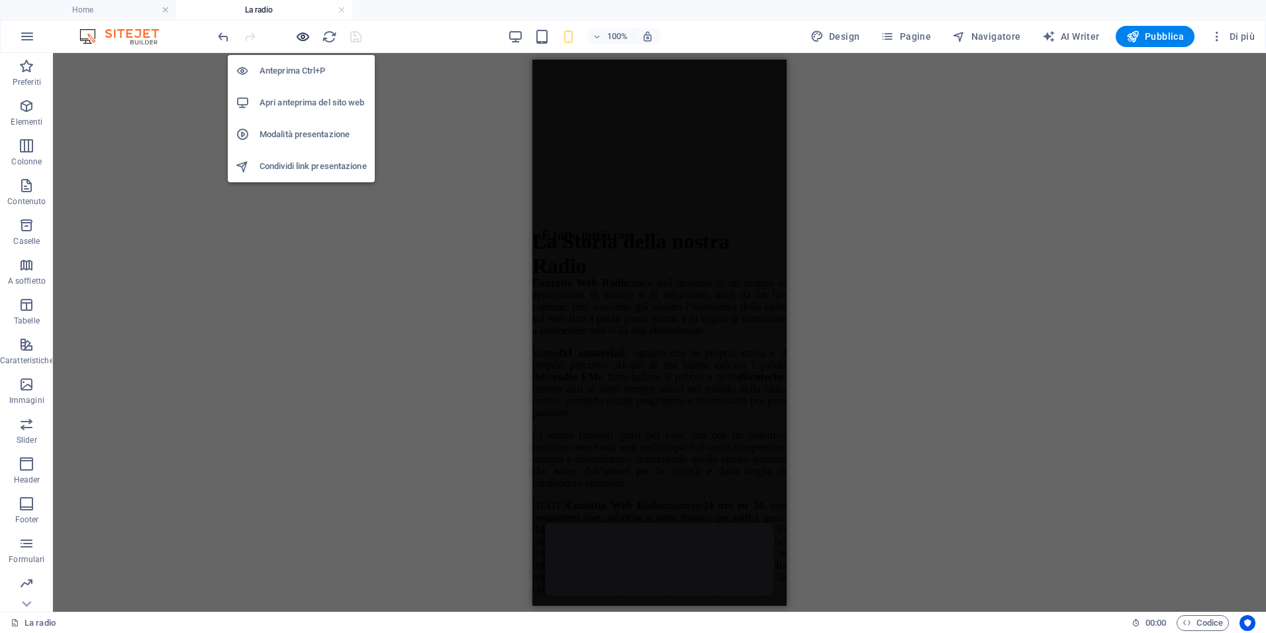
click at [299, 38] on icon "button" at bounding box center [302, 36] width 15 height 15
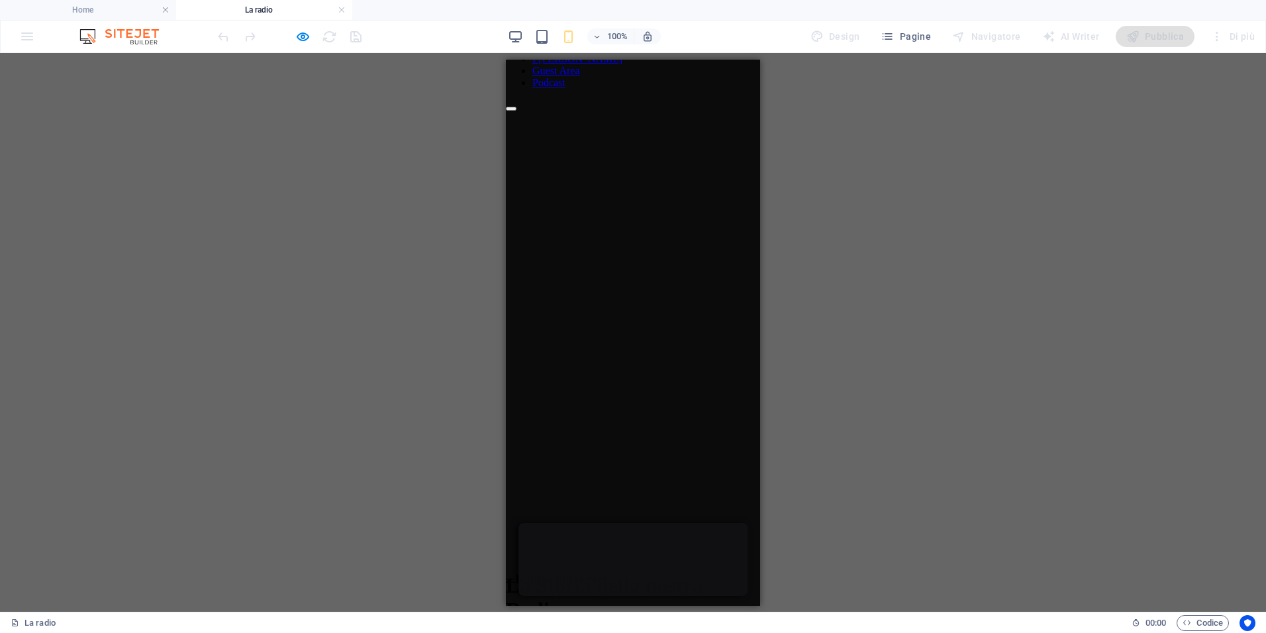
scroll to position [0, 0]
click at [516, 28] on div "100%" at bounding box center [584, 36] width 153 height 21
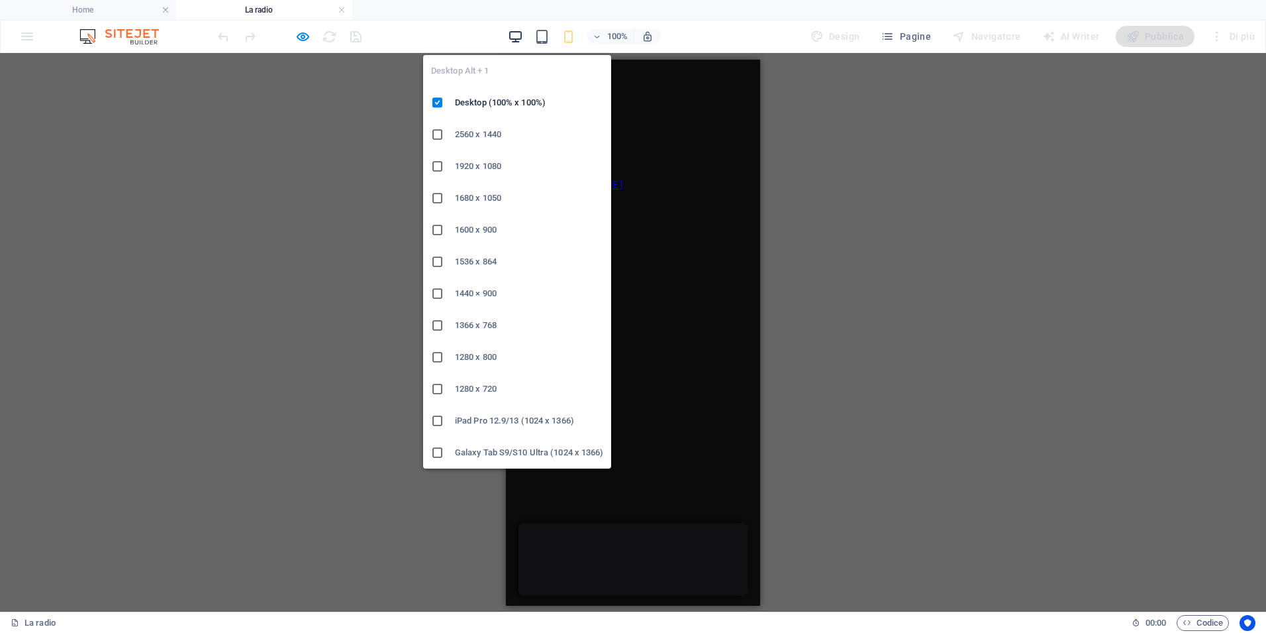
click at [517, 36] on icon "button" at bounding box center [515, 36] width 15 height 15
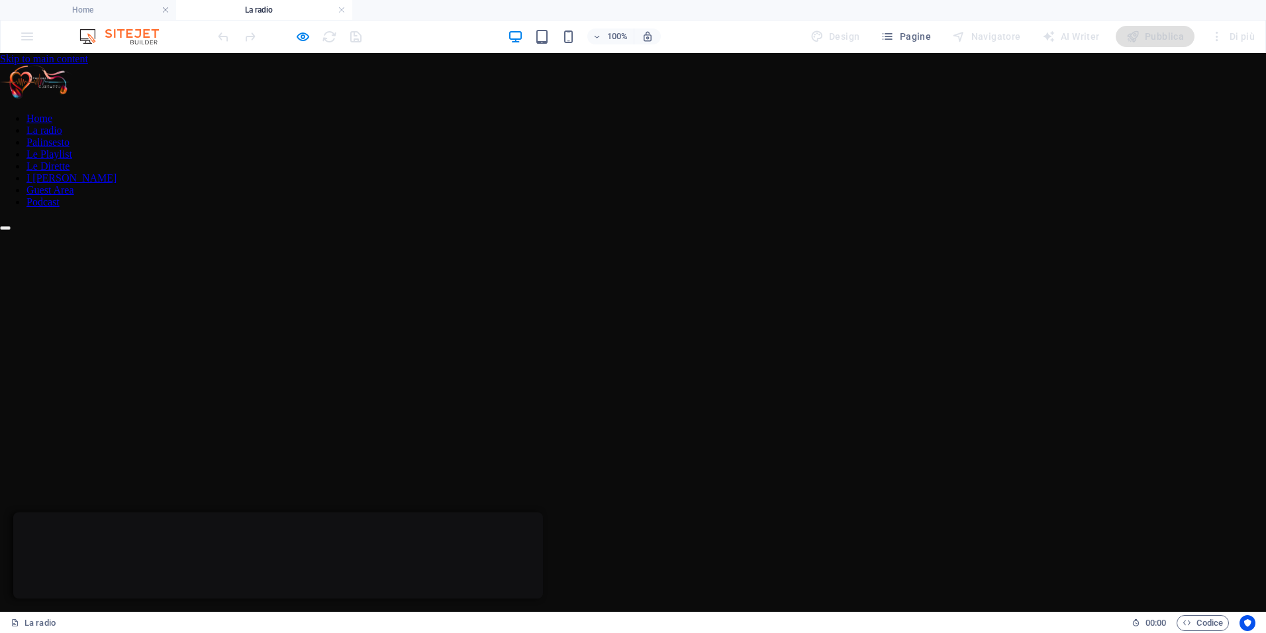
drag, startPoint x: 1143, startPoint y: 407, endPoint x: 1113, endPoint y: 406, distance: 29.8
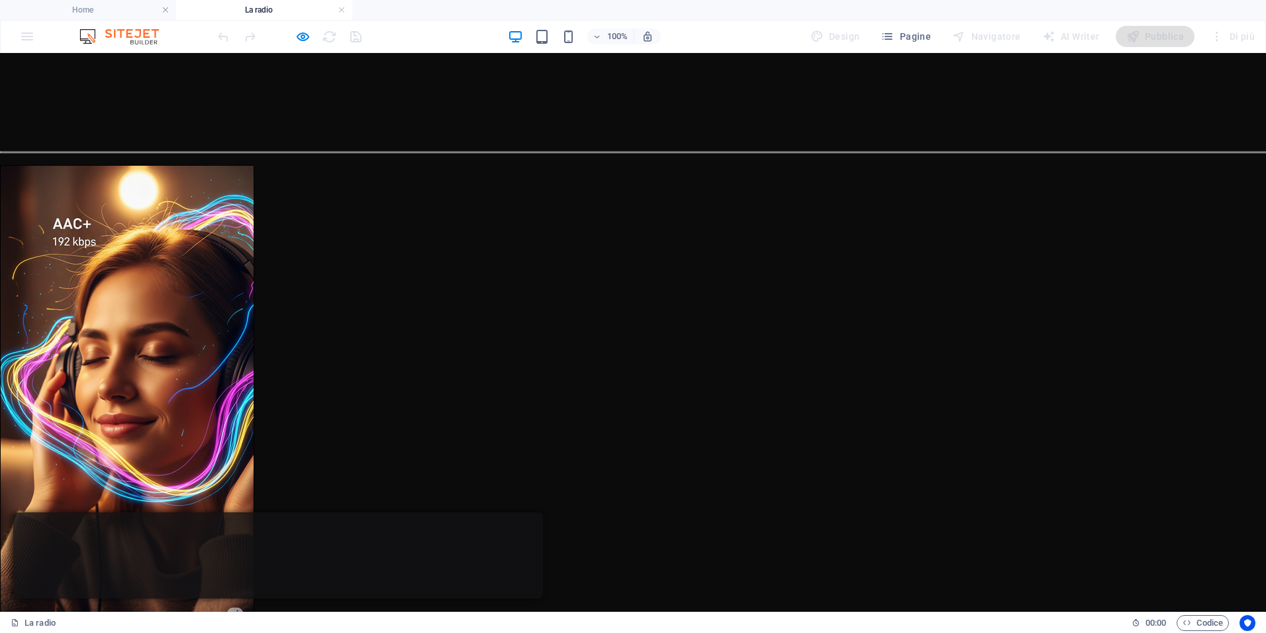
scroll to position [1033, 0]
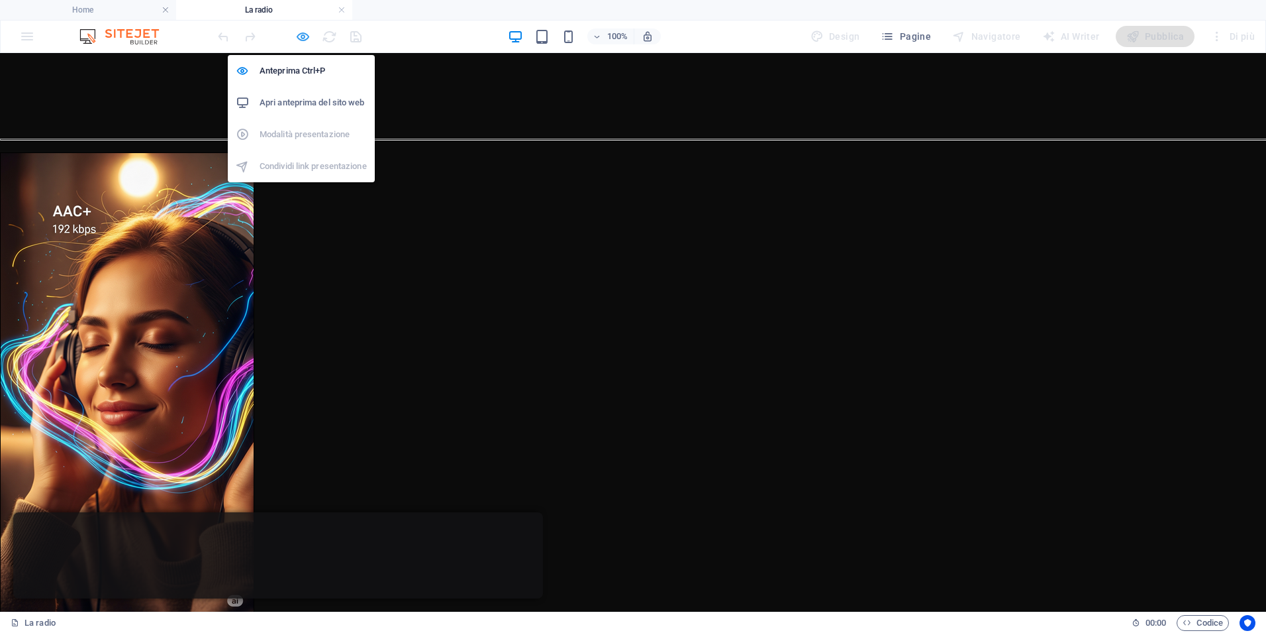
click at [299, 40] on icon "button" at bounding box center [302, 36] width 15 height 15
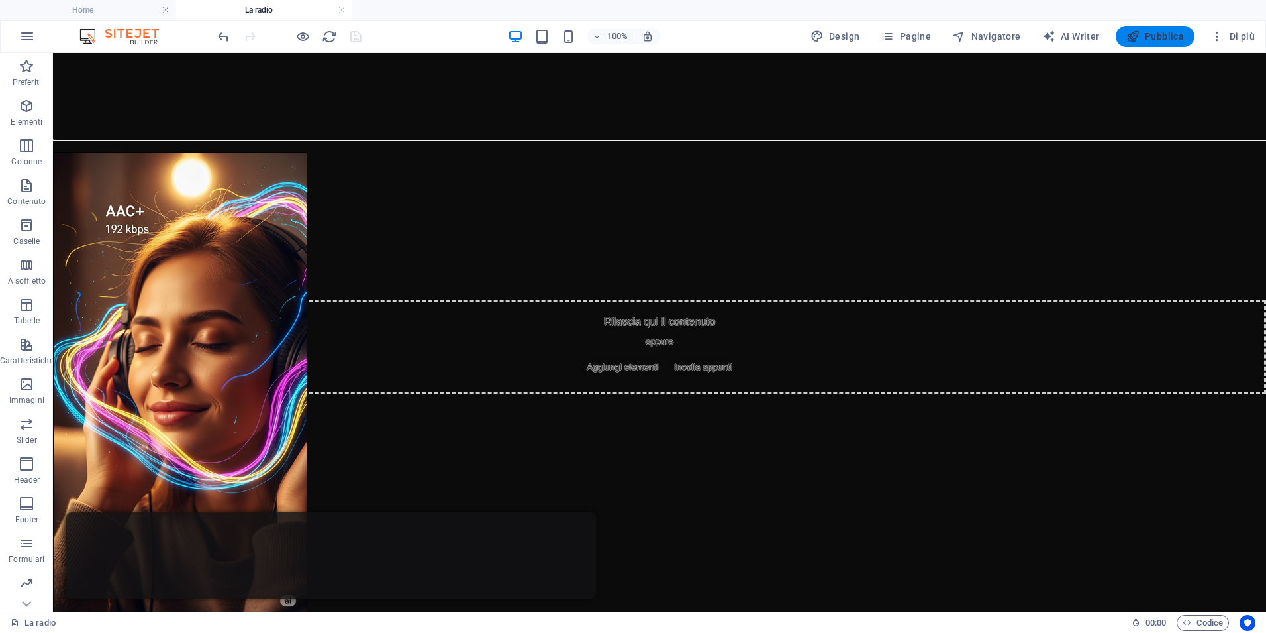
click at [1168, 39] on span "Pubblica" at bounding box center [1156, 36] width 58 height 13
